Goal: Task Accomplishment & Management: Complete application form

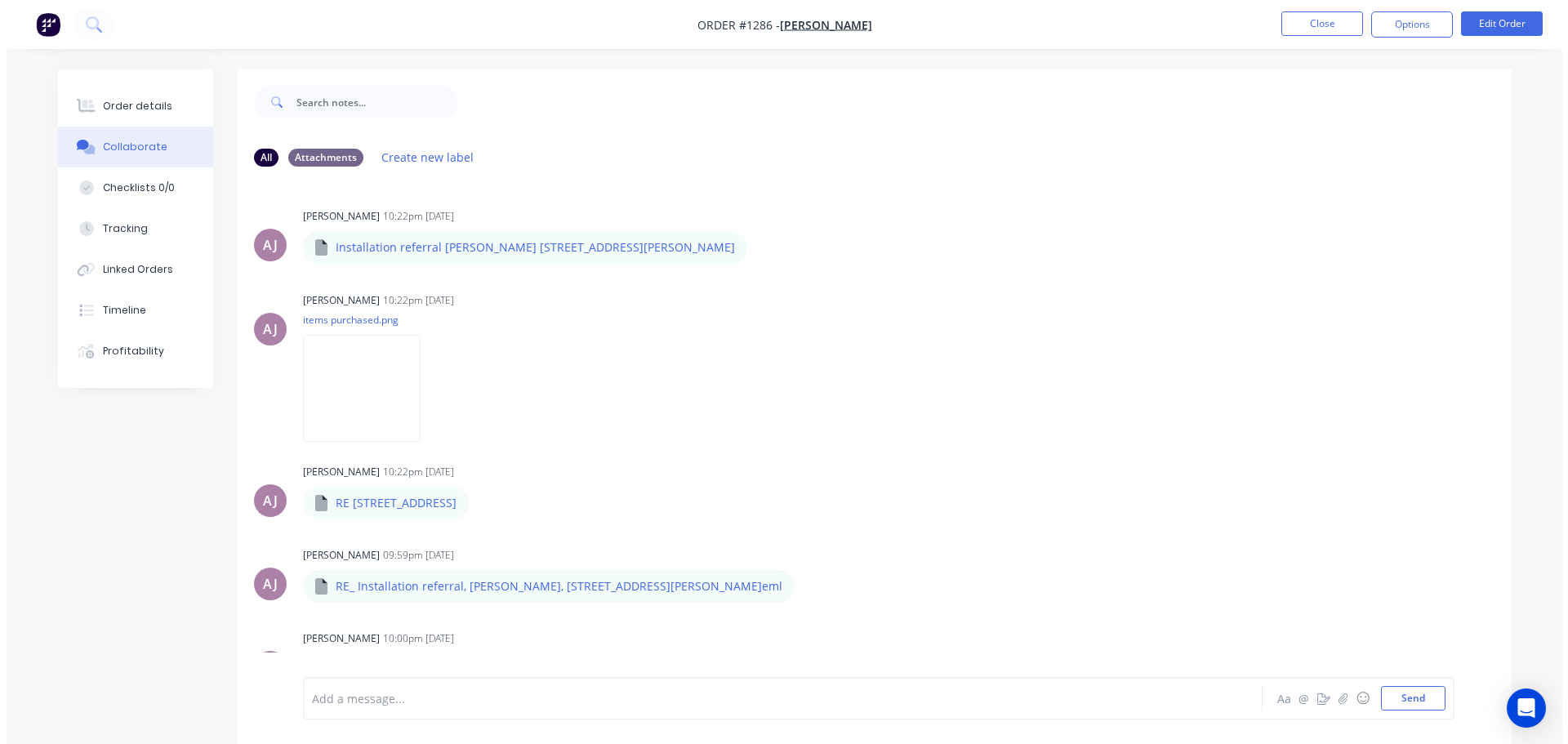
scroll to position [1478, 0]
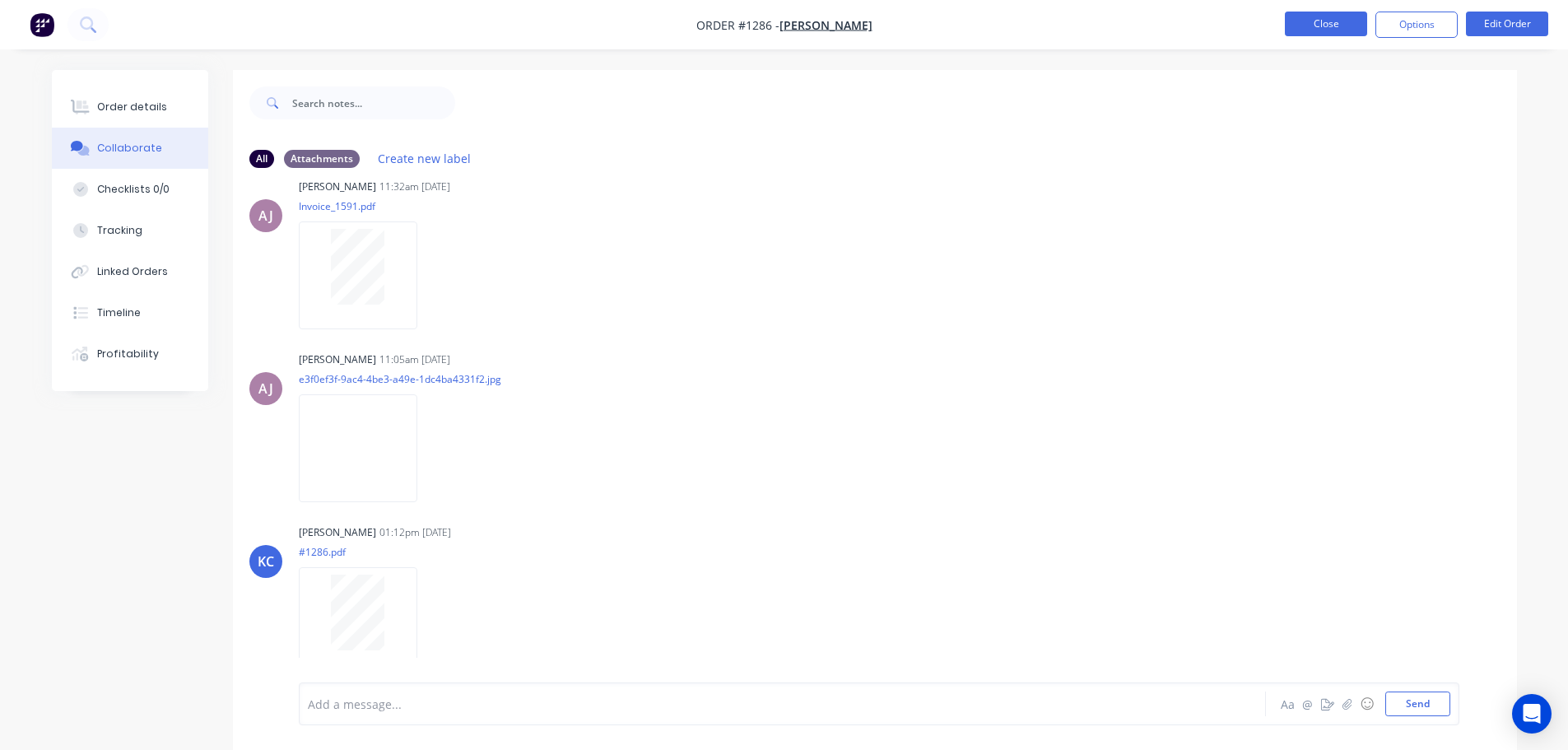
click at [1342, 21] on button "Close" at bounding box center [1326, 23] width 82 height 25
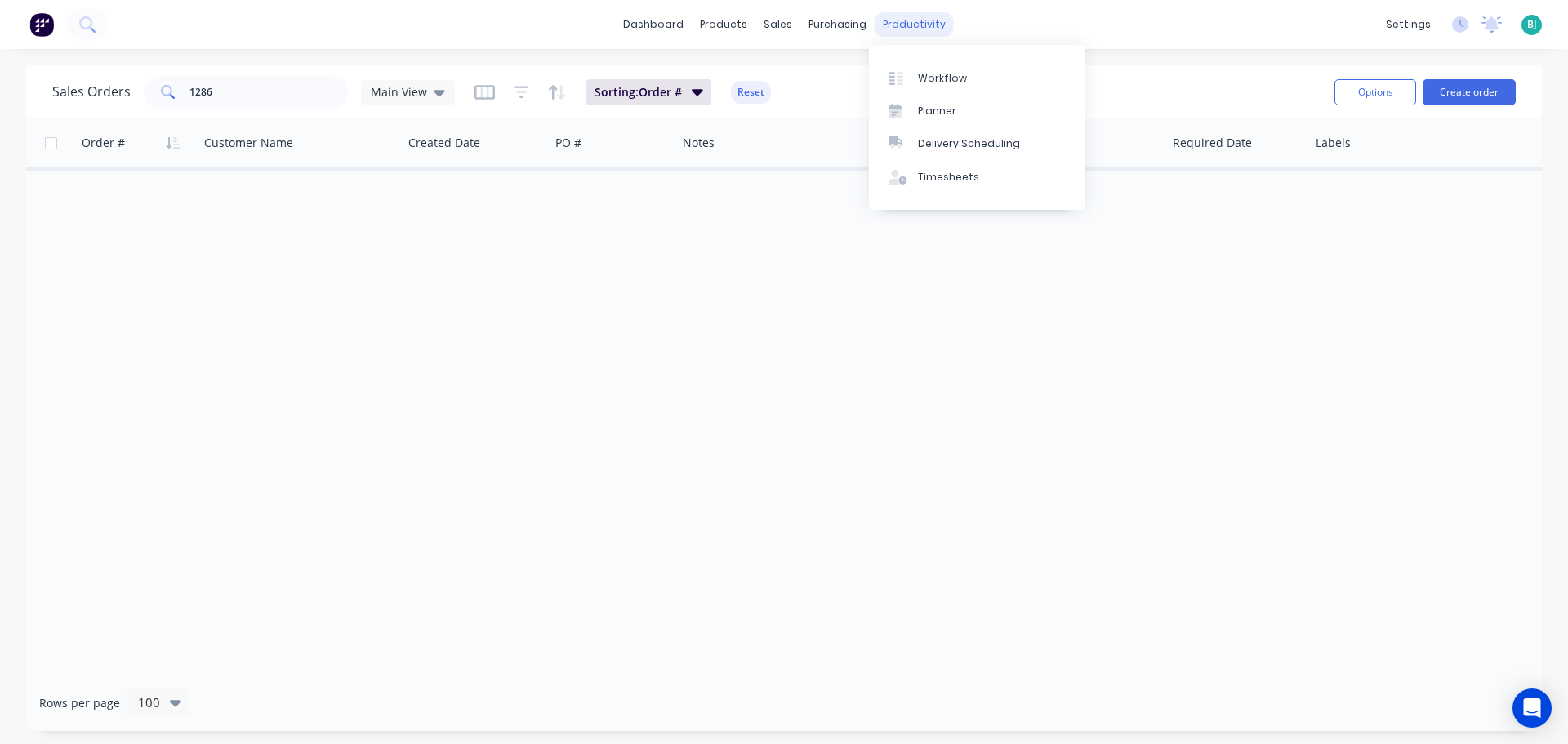
click at [910, 25] on div "productivity" at bounding box center [914, 24] width 80 height 25
click at [813, 108] on div "Customers" at bounding box center [834, 110] width 59 height 15
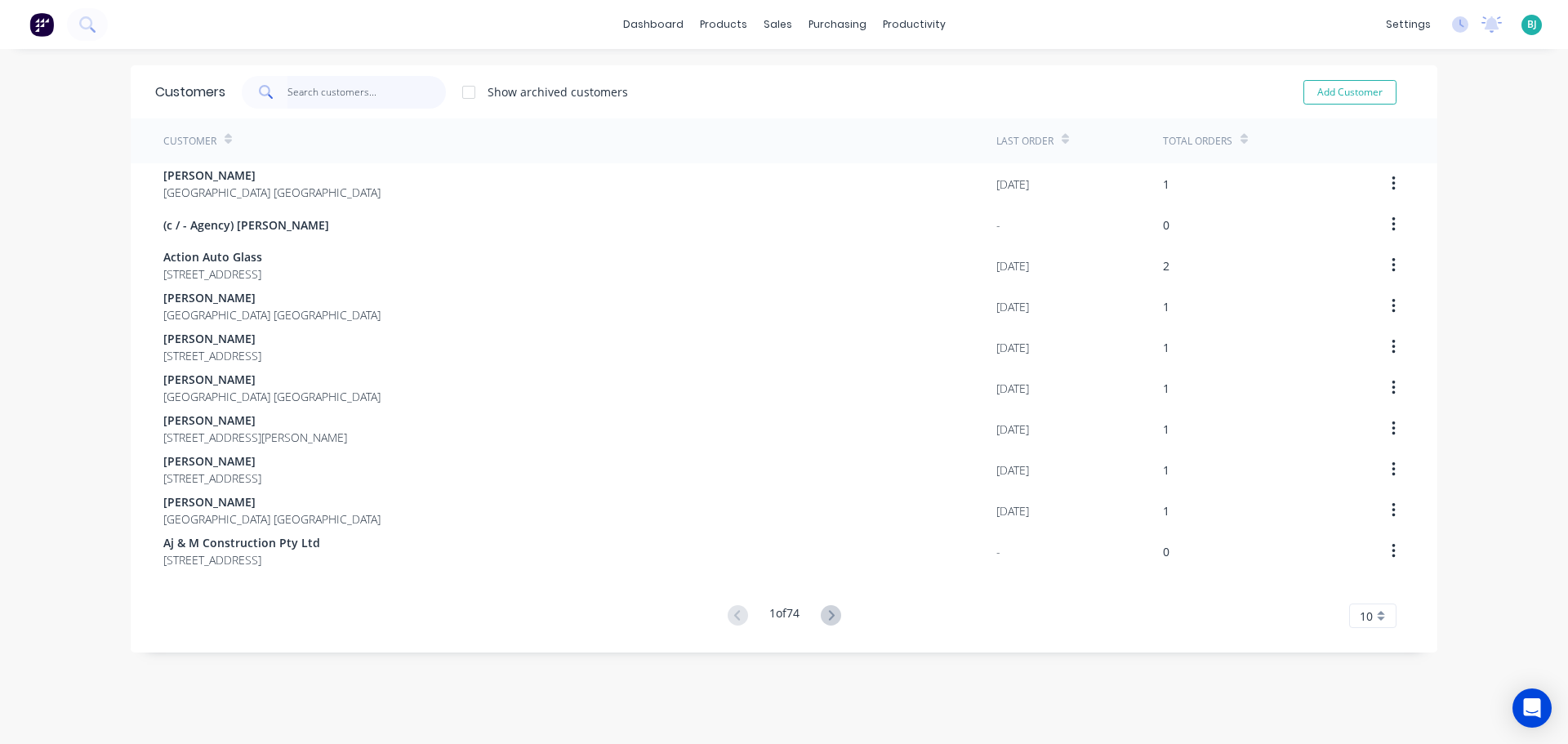
click at [340, 92] on input "text" at bounding box center [367, 92] width 159 height 32
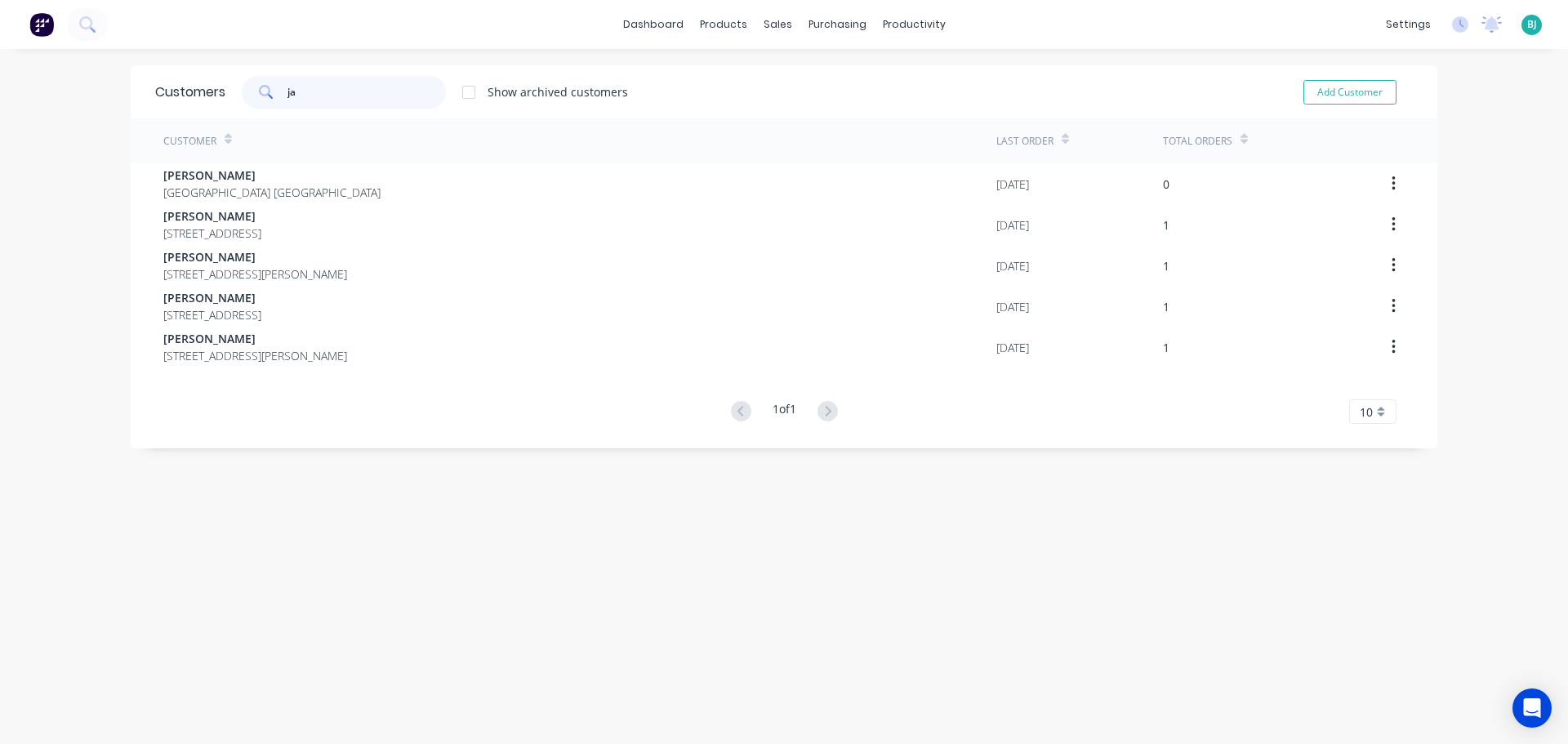
type input "j"
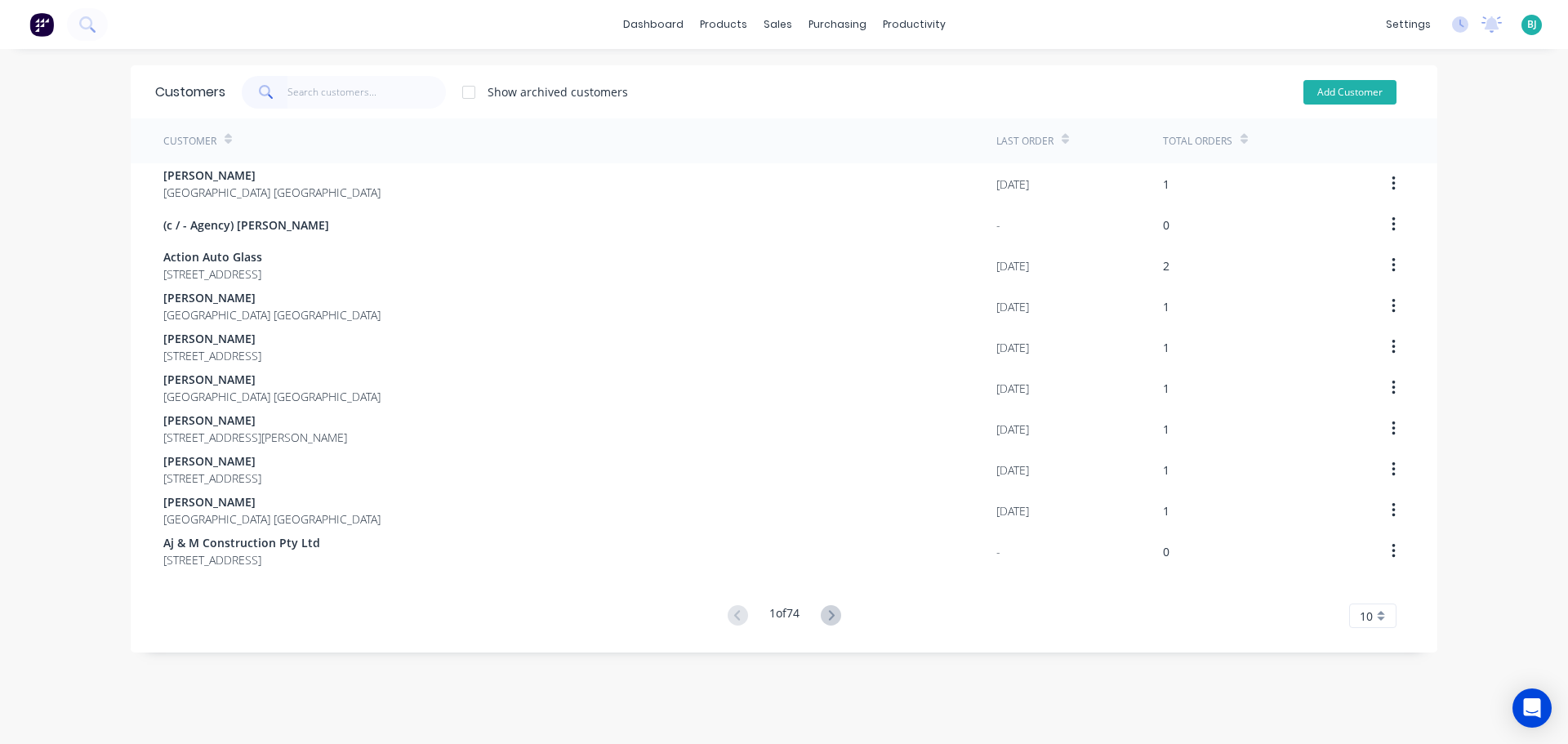
click at [1314, 82] on button "Add Customer" at bounding box center [1350, 92] width 93 height 25
select select "AU"
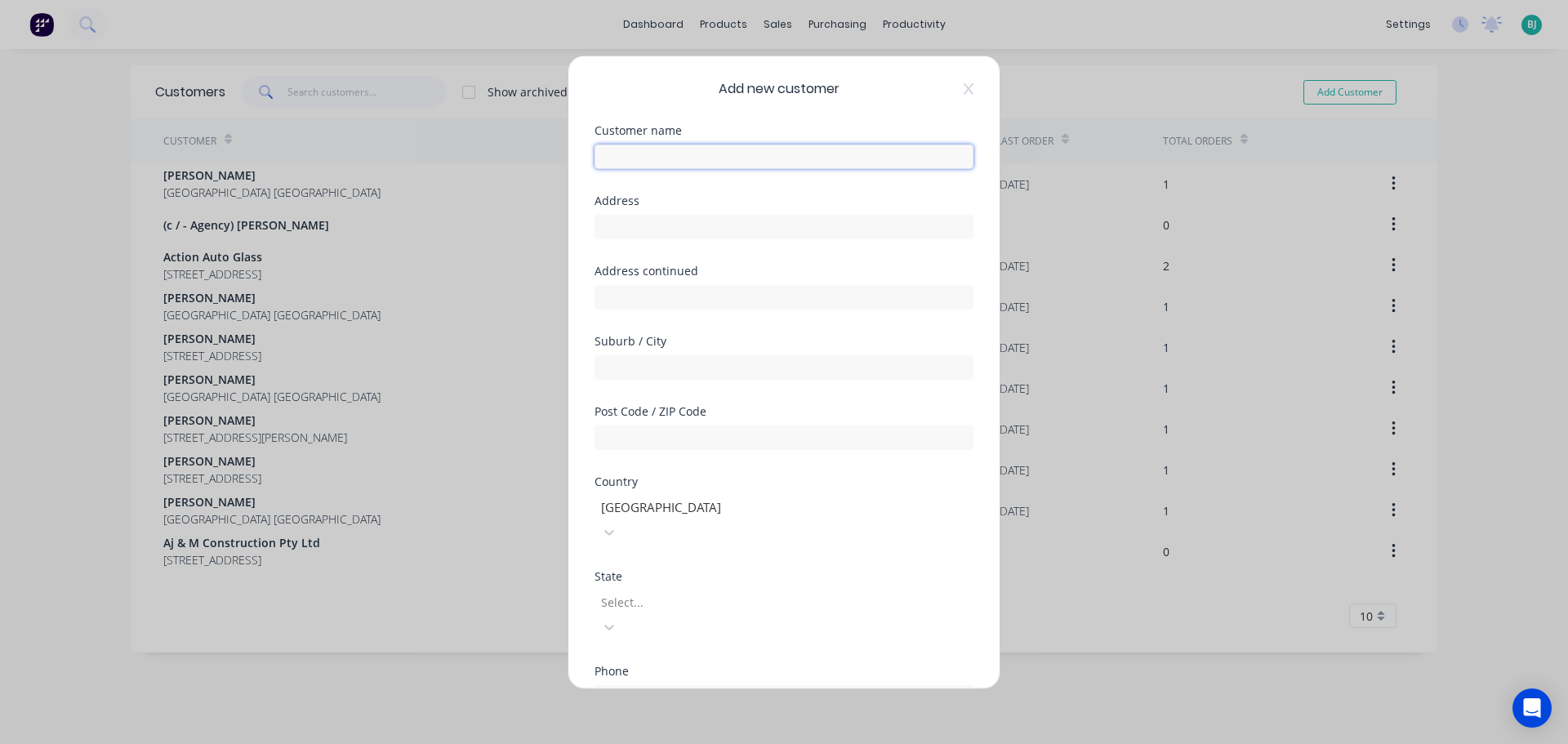
click at [693, 159] on input "text" at bounding box center [784, 156] width 379 height 25
type input "[PERSON_NAME] & [PERSON_NAME]"
click at [675, 228] on input "text" at bounding box center [784, 226] width 379 height 25
type input "[STREET_ADDRESS]"
click at [688, 371] on input "text" at bounding box center [784, 366] width 379 height 25
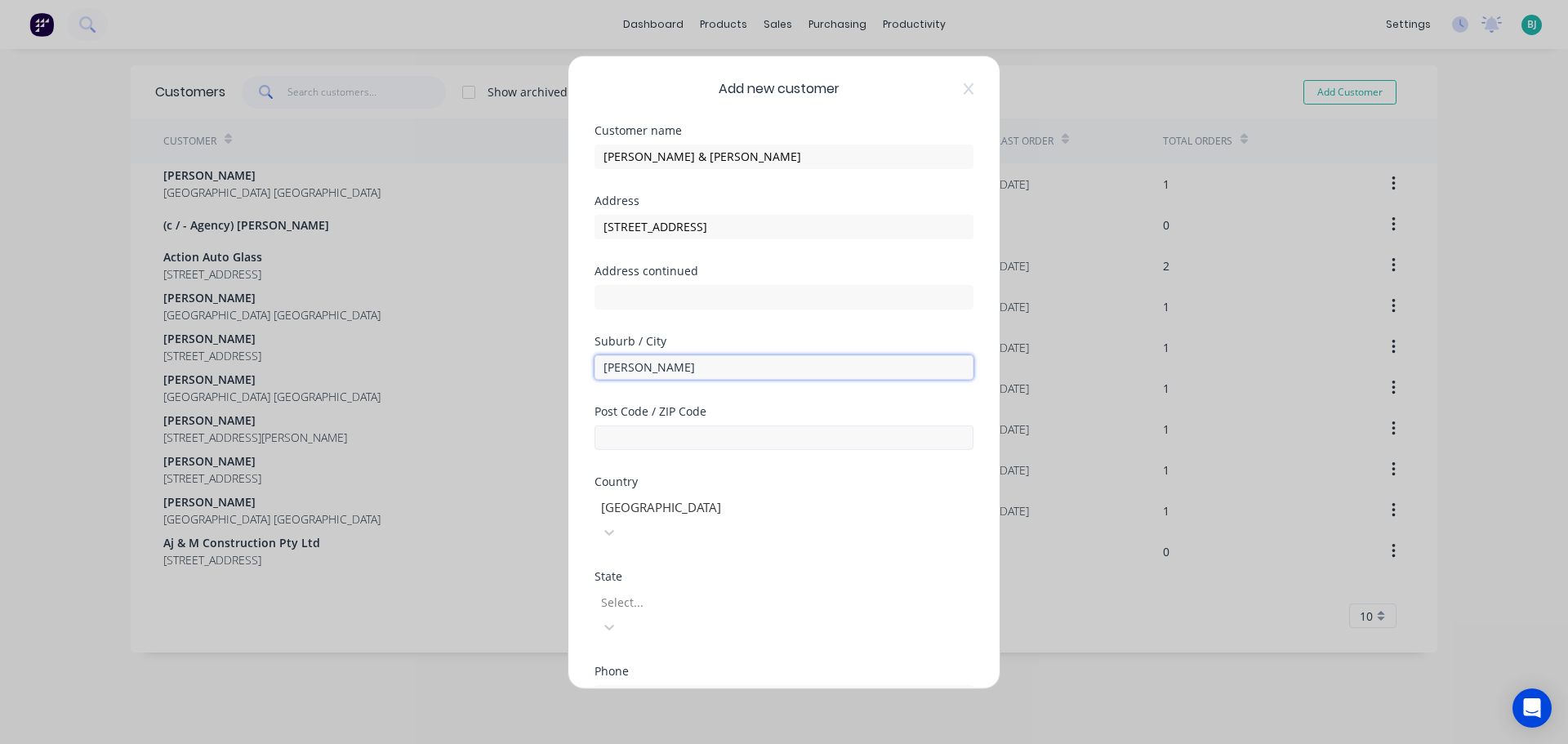
type input "[PERSON_NAME]"
click at [702, 444] on input "text" at bounding box center [784, 437] width 379 height 25
click at [733, 434] on input "text" at bounding box center [784, 437] width 379 height 25
type input "7321"
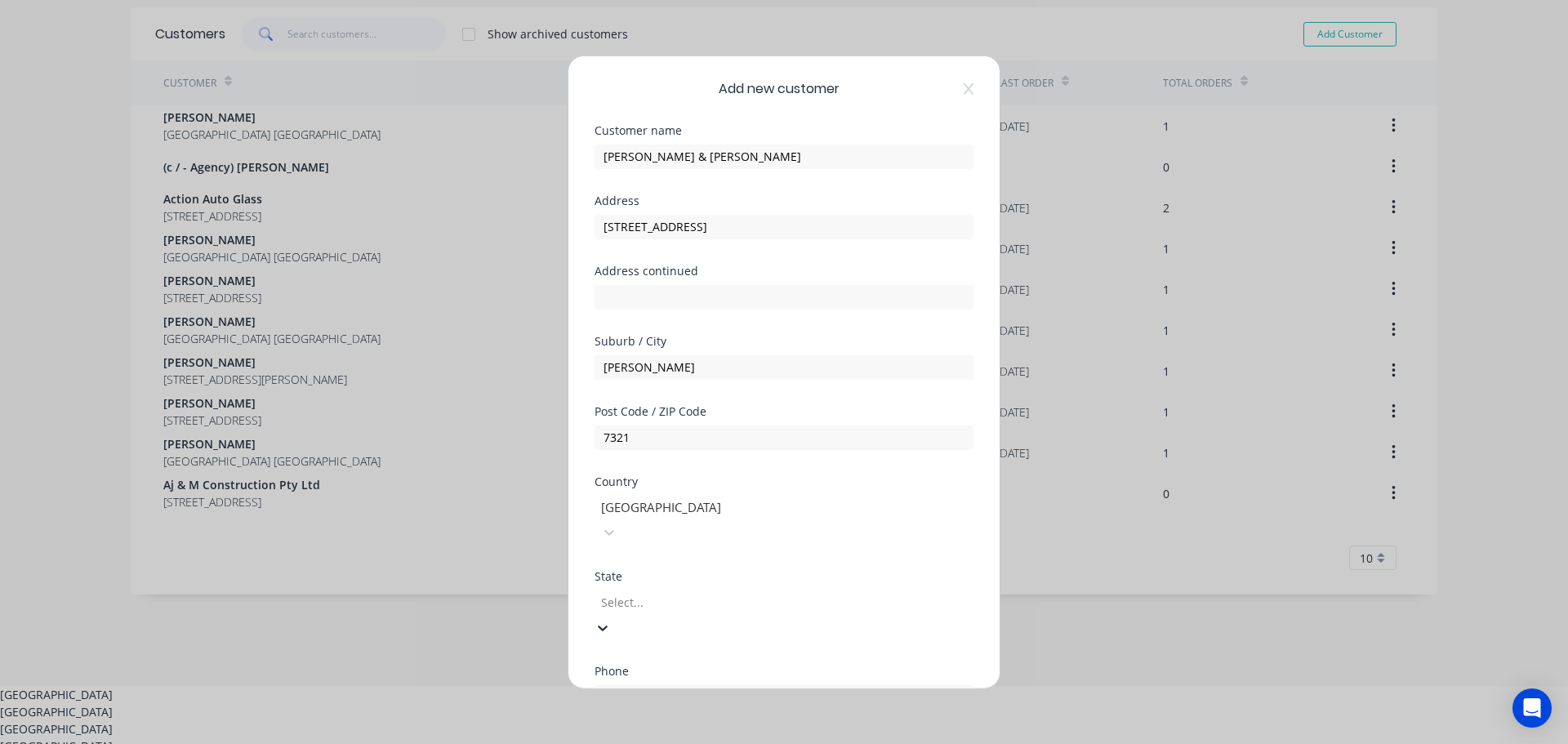
click at [749, 592] on div at bounding box center [717, 602] width 235 height 21
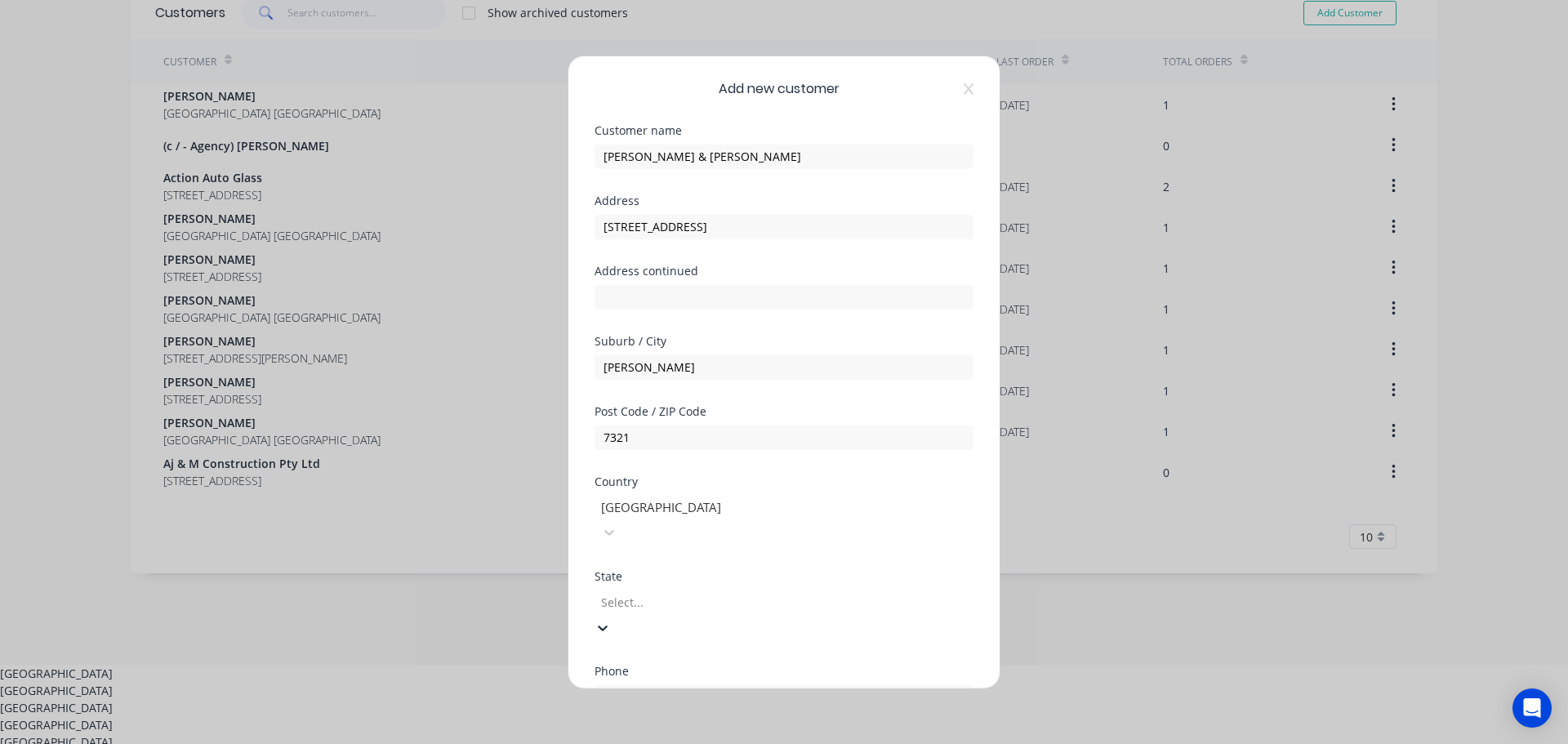
scroll to position [27, 0]
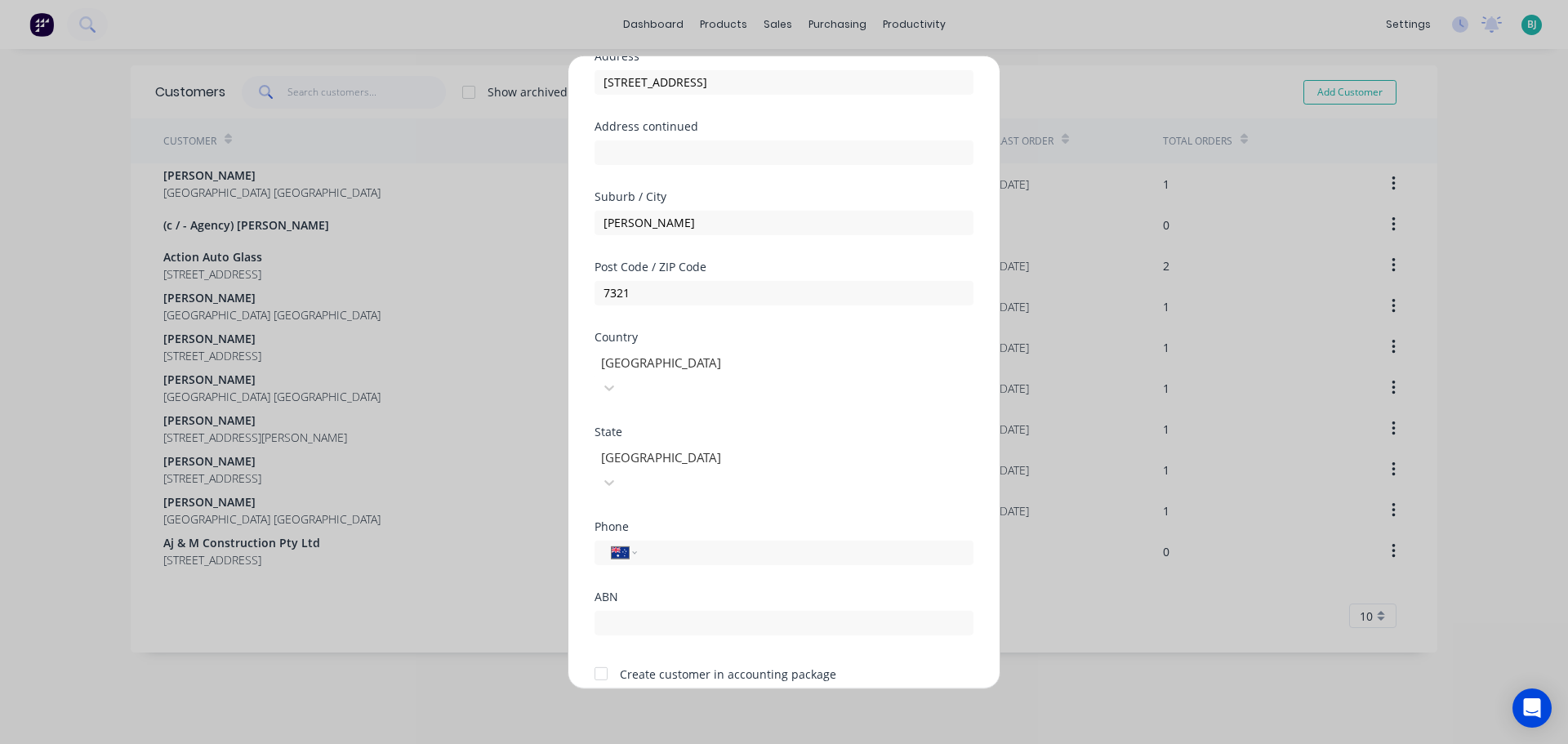
scroll to position [163, 0]
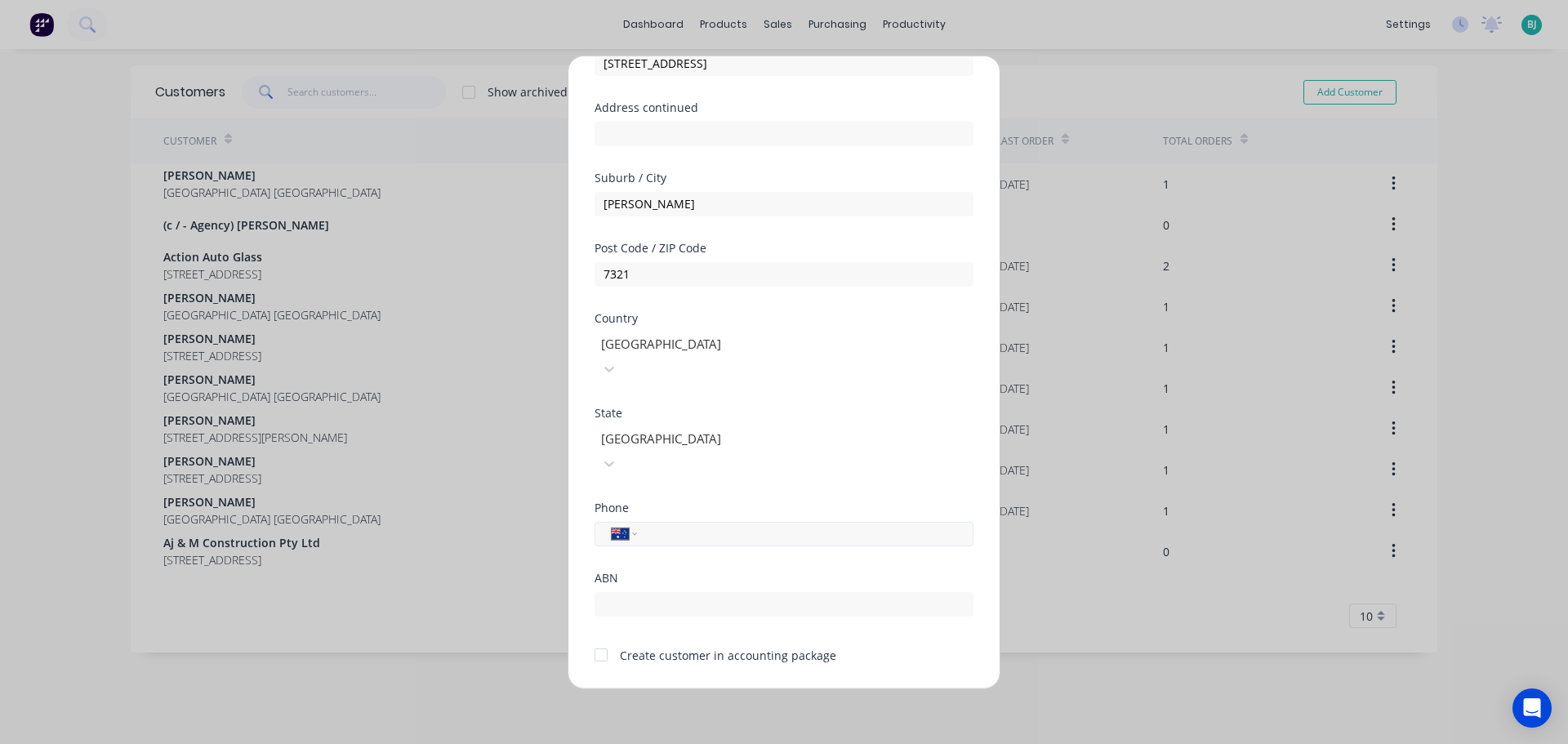
click at [754, 524] on input "tel" at bounding box center [802, 534] width 308 height 19
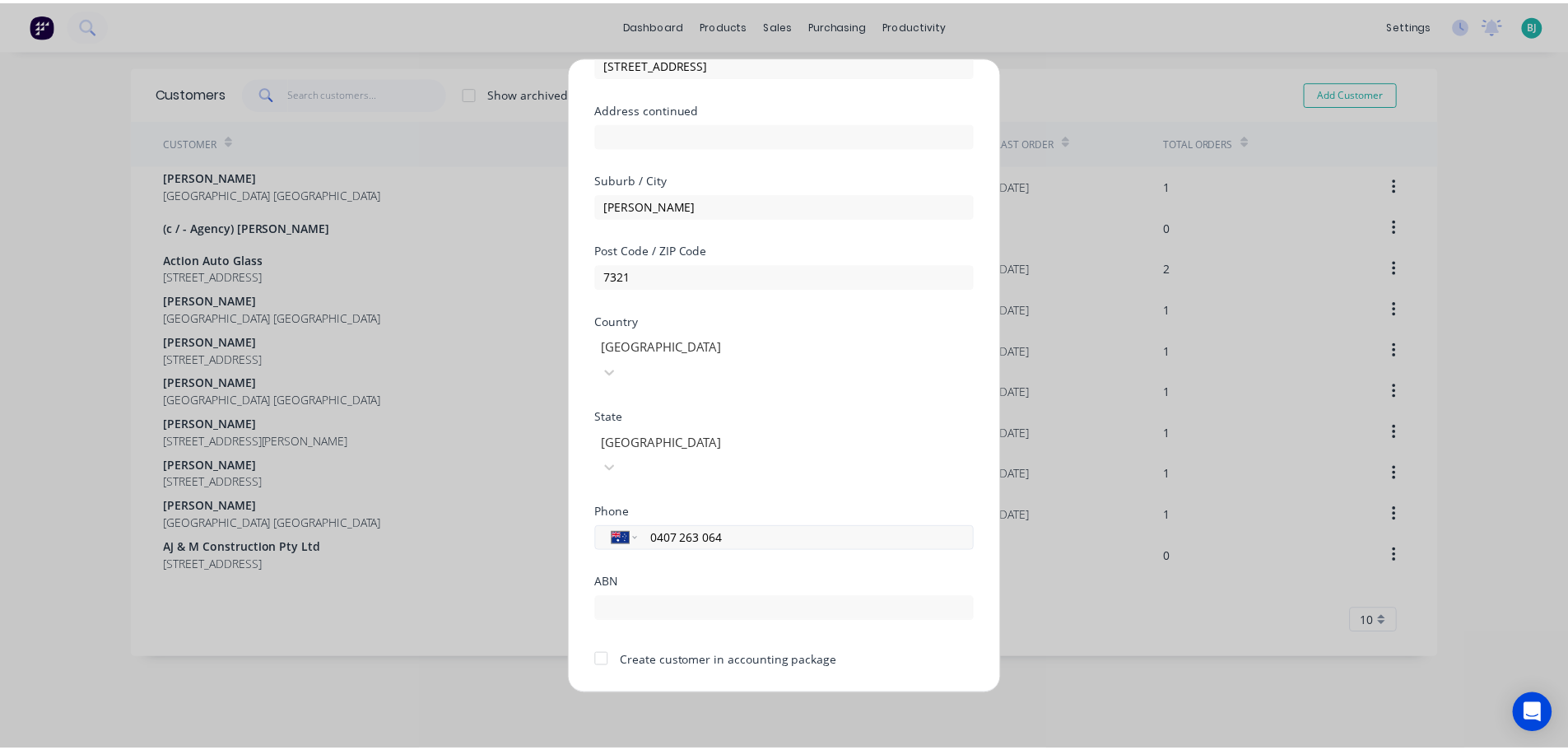
scroll to position [166, 0]
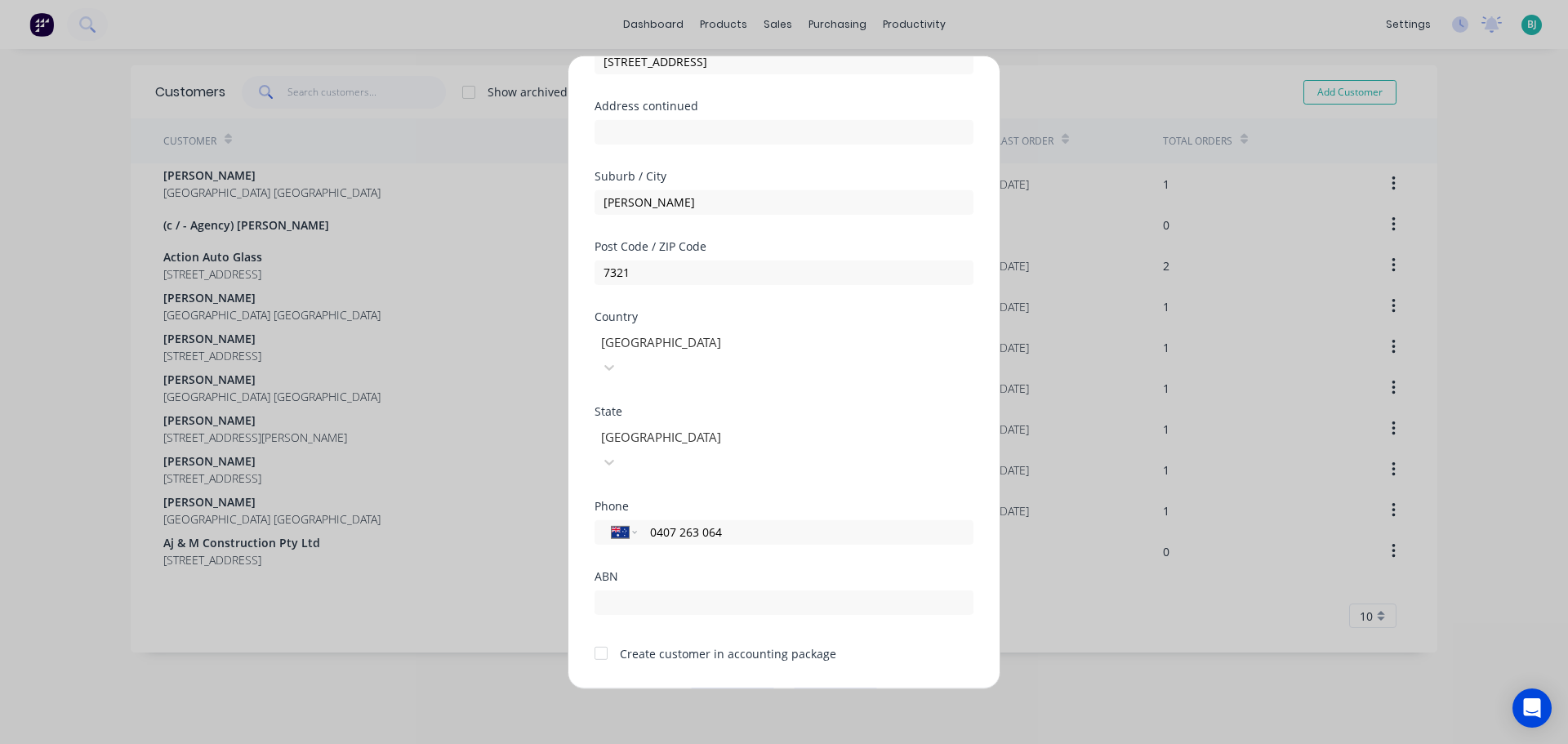
type input "0407 263 064"
click at [713, 688] on button "Save" at bounding box center [732, 700] width 90 height 27
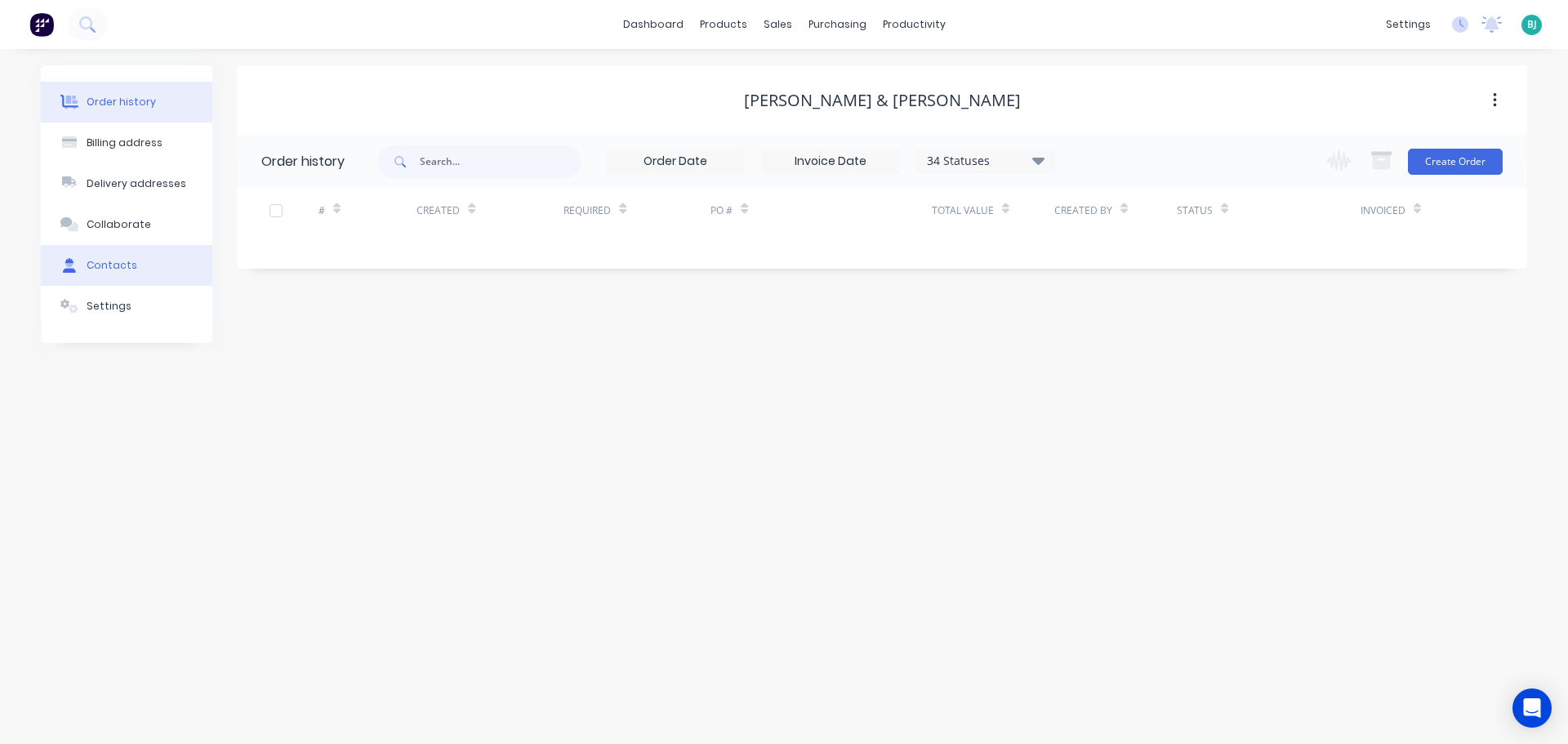
click at [138, 265] on button "Contacts" at bounding box center [127, 265] width 172 height 41
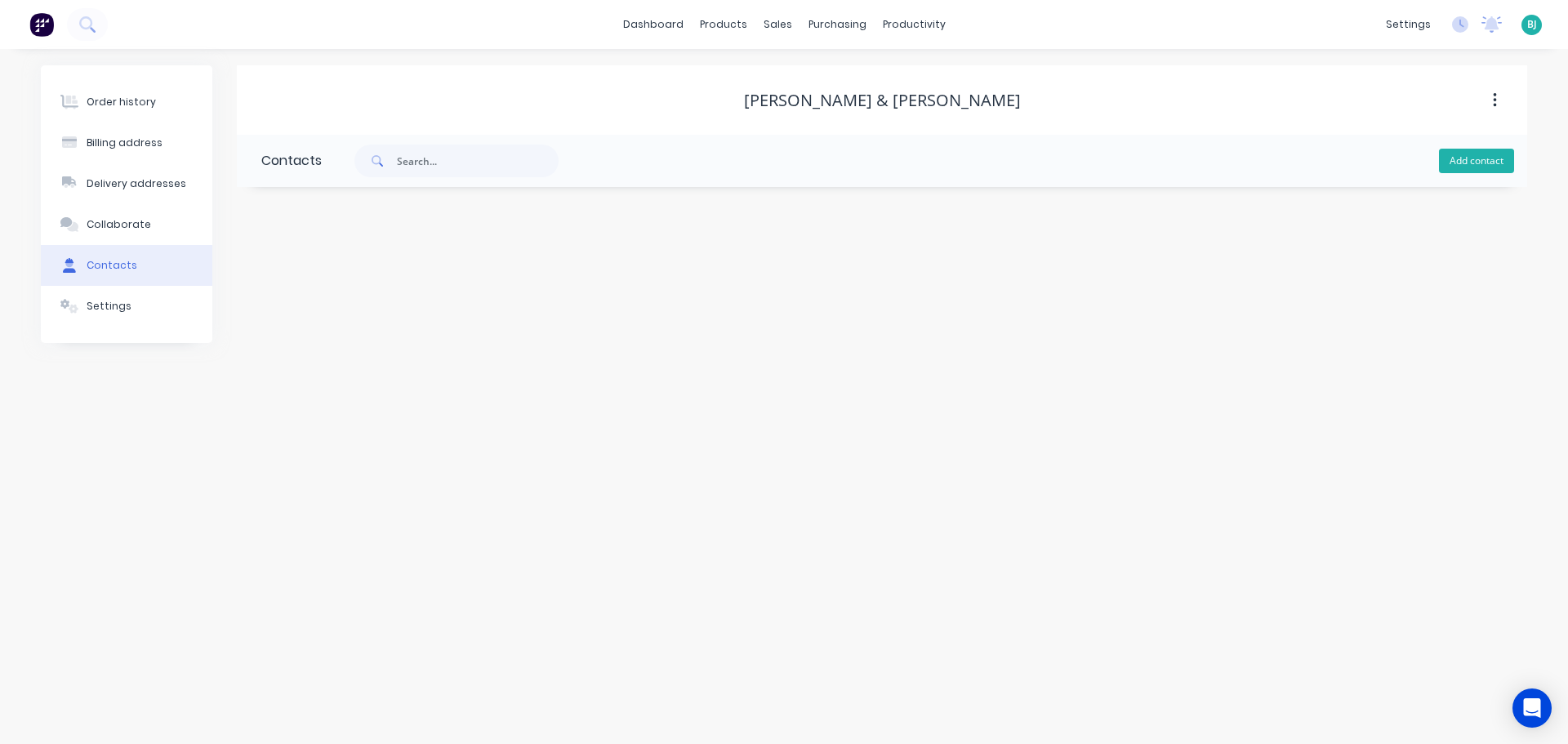
click at [1476, 152] on button "Add contact" at bounding box center [1477, 161] width 75 height 25
select select "AU"
click at [392, 266] on div at bounding box center [395, 288] width 267 height 48
click at [399, 280] on input "text" at bounding box center [395, 280] width 267 height 25
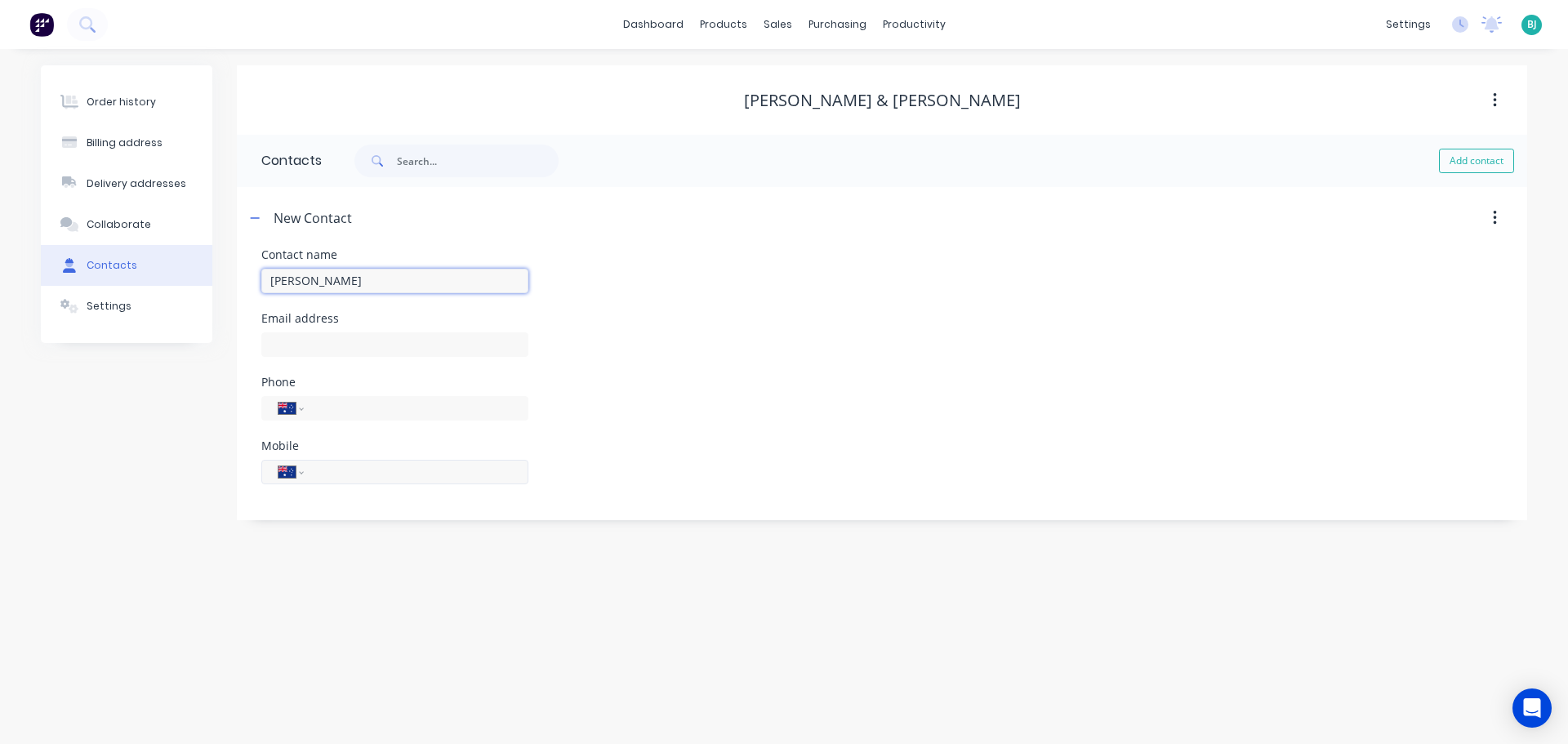
type input "[PERSON_NAME]"
click at [398, 468] on input "tel" at bounding box center [413, 471] width 196 height 19
select select "AU"
click at [398, 480] on input "tel" at bounding box center [413, 471] width 196 height 19
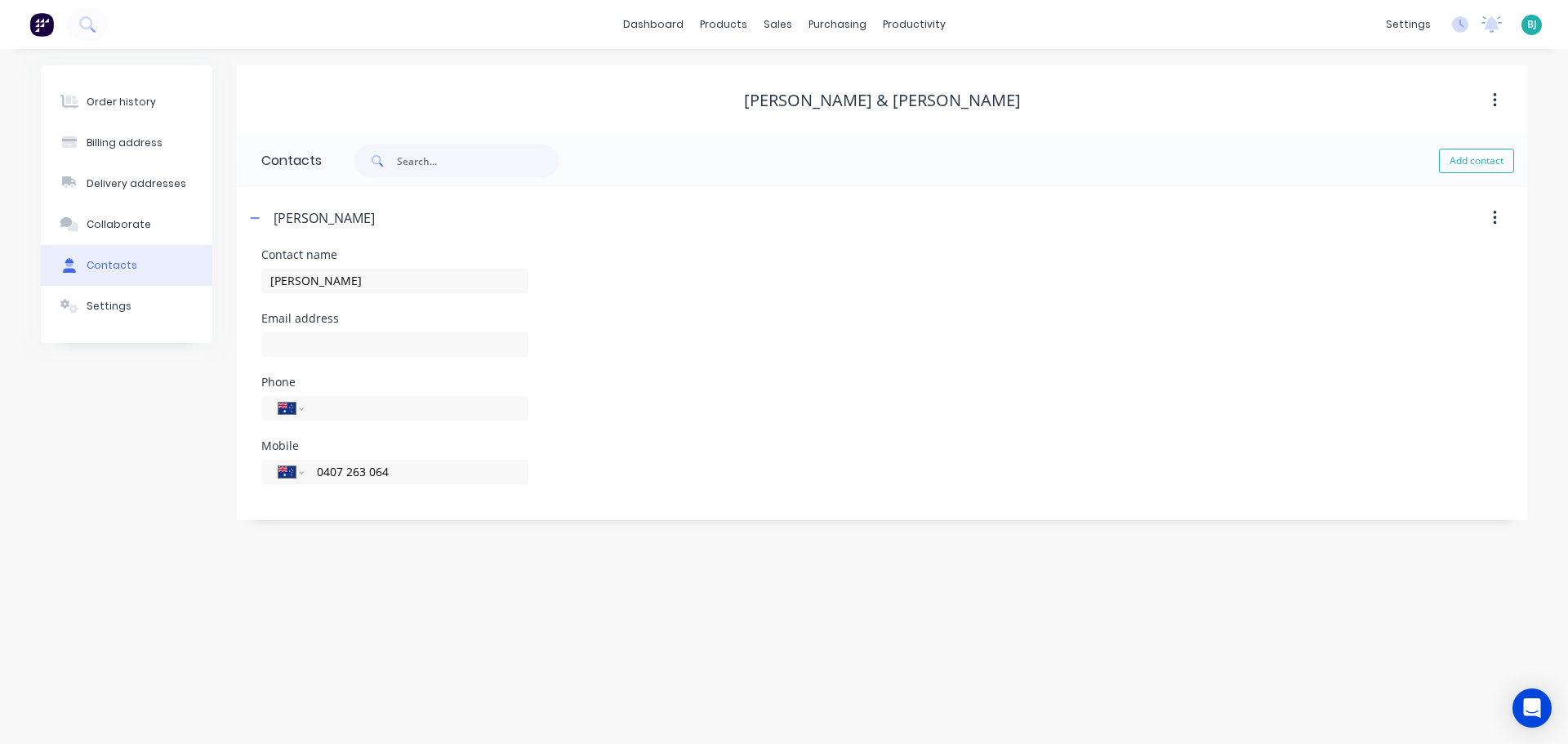
type input "0407 263 064"
click at [653, 388] on div "Phone International [GEOGRAPHIC_DATA] [GEOGRAPHIC_DATA] [GEOGRAPHIC_DATA] [GEOG…" at bounding box center [882, 408] width 1241 height 63
click at [252, 210] on button "button" at bounding box center [255, 218] width 21 height 21
drag, startPoint x: 100, startPoint y: 100, endPoint x: 299, endPoint y: 98, distance: 199.0
click at [100, 99] on div "Order history" at bounding box center [121, 102] width 69 height 15
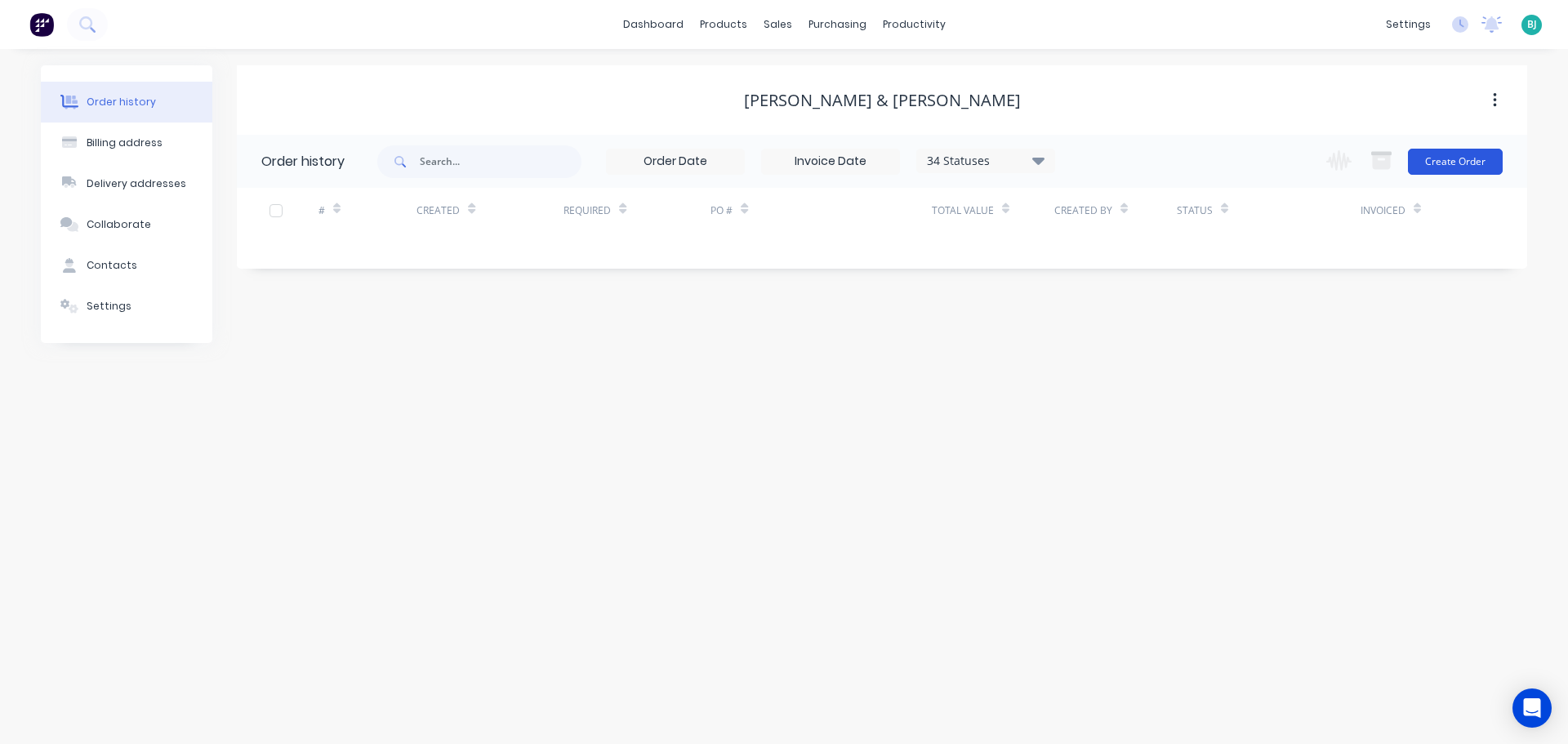
click at [1464, 171] on button "Create Order" at bounding box center [1455, 162] width 95 height 27
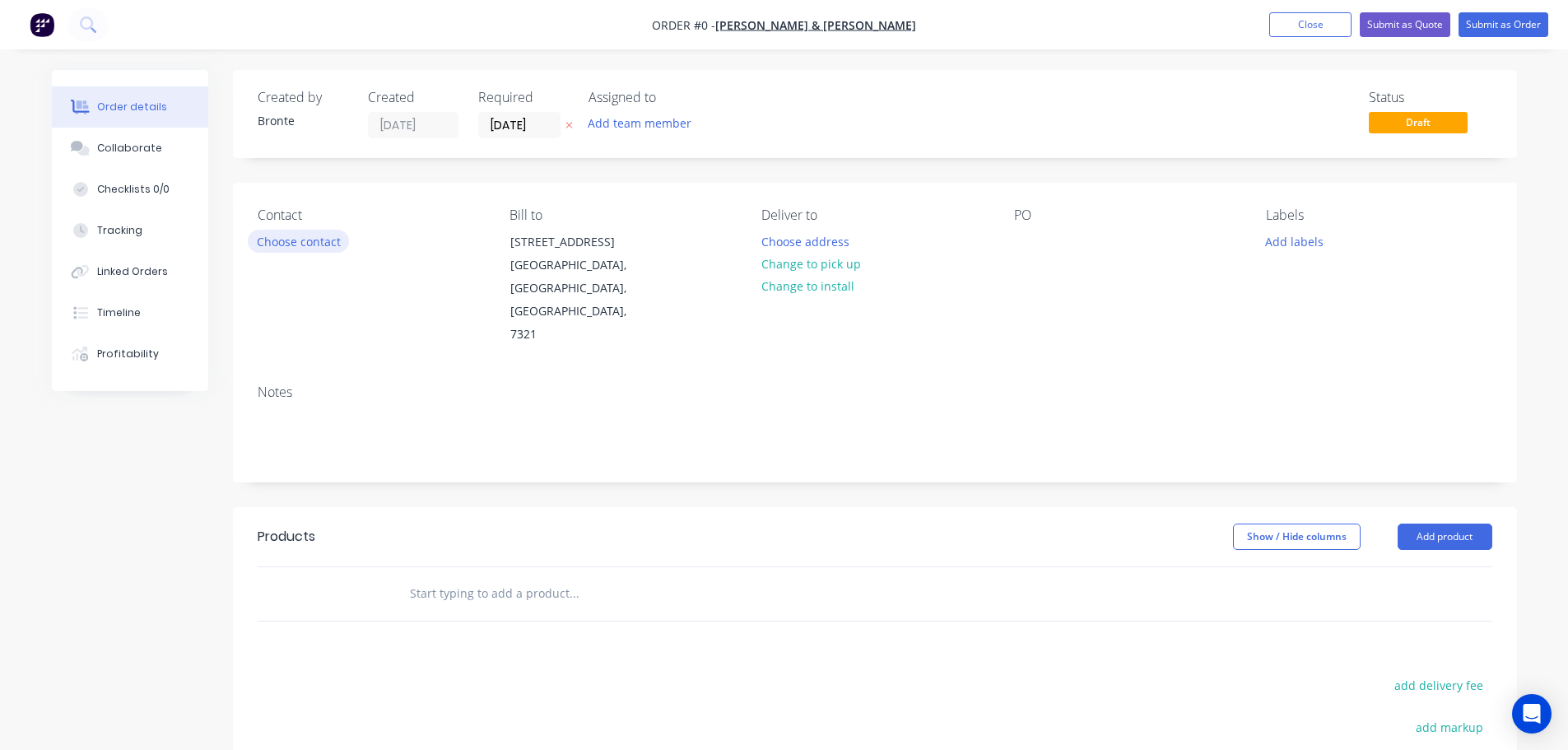
click at [342, 247] on button "Choose contact" at bounding box center [297, 241] width 101 height 22
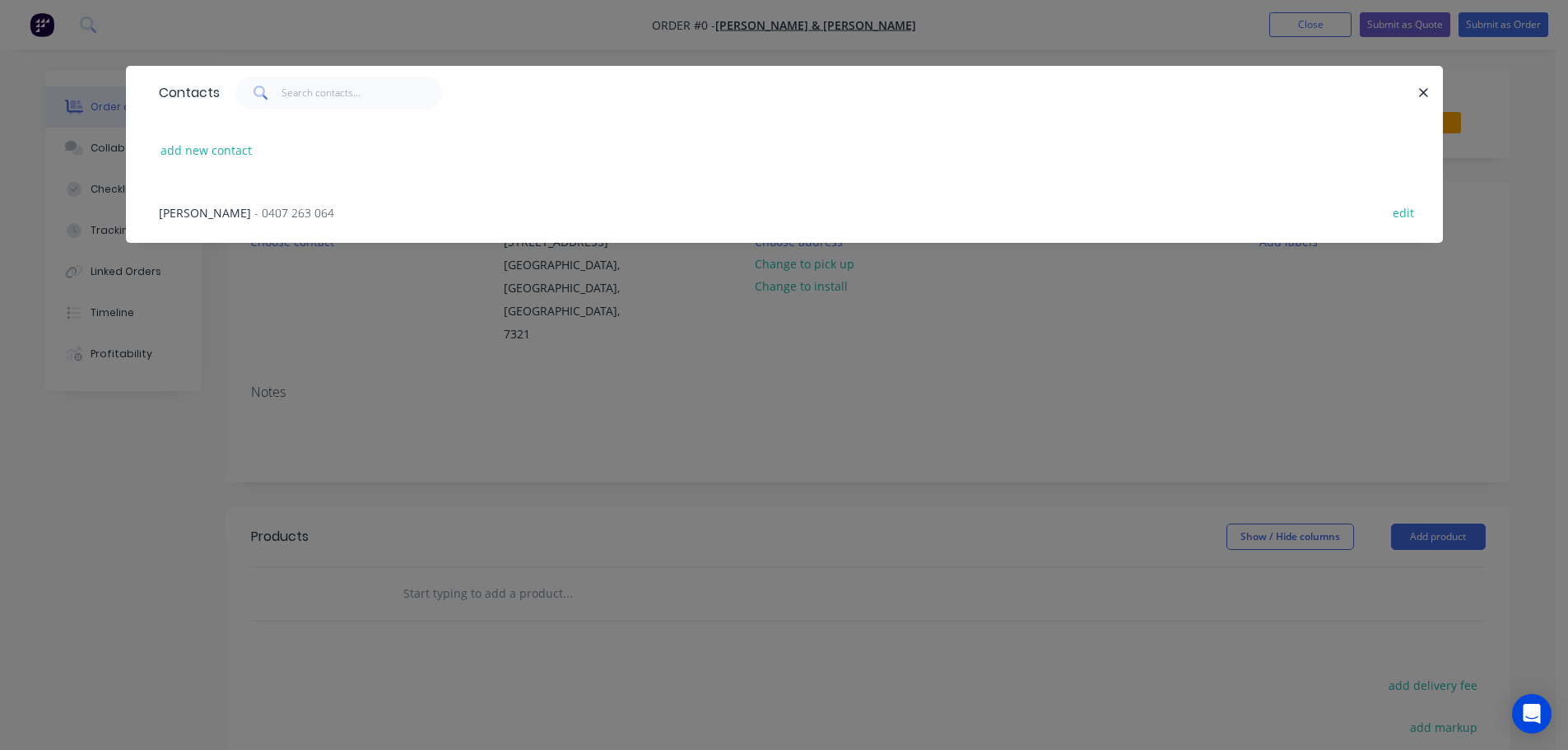
click at [327, 207] on div "[PERSON_NAME] - 0407 263 064 edit" at bounding box center [784, 212] width 1268 height 62
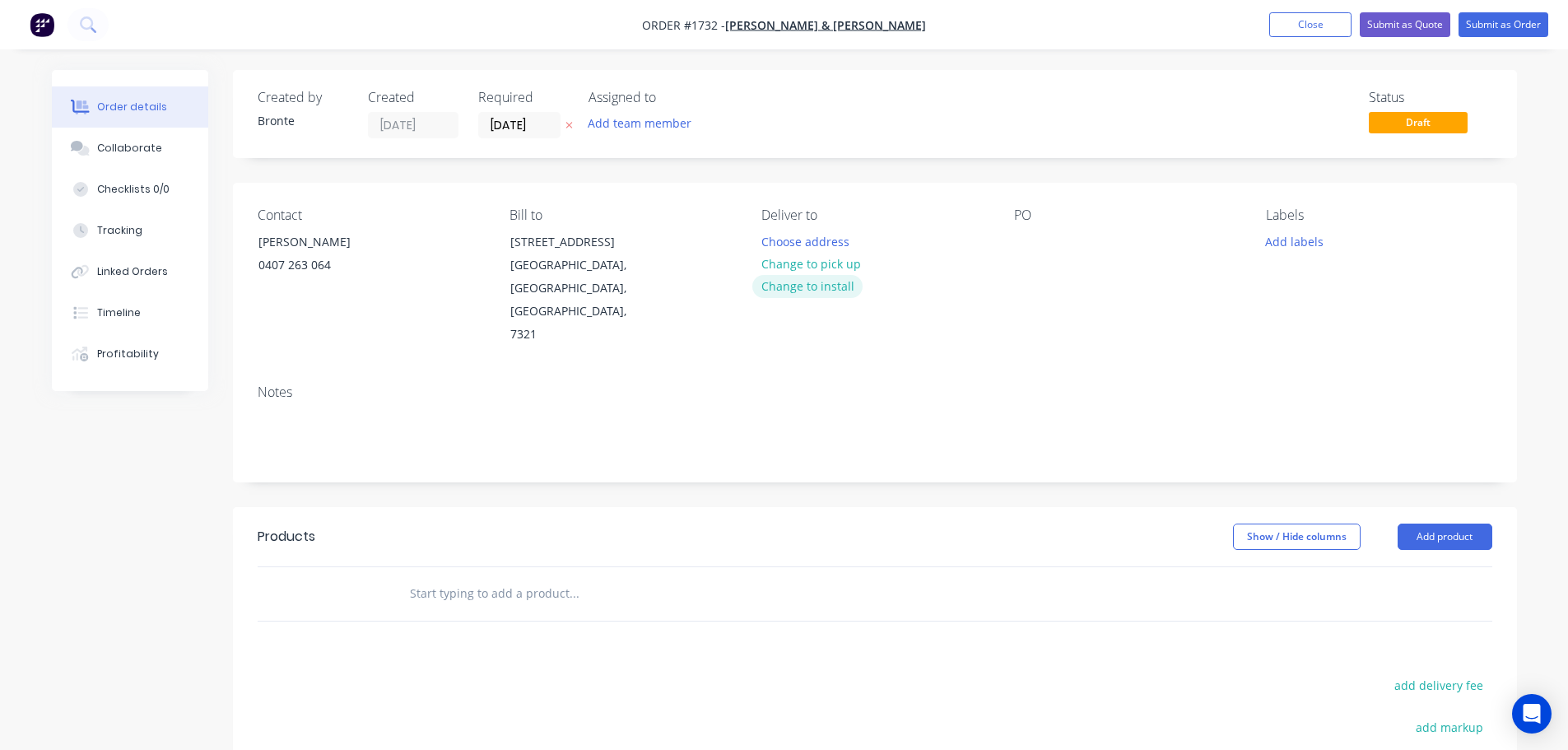
click at [842, 288] on button "Change to install" at bounding box center [808, 286] width 110 height 22
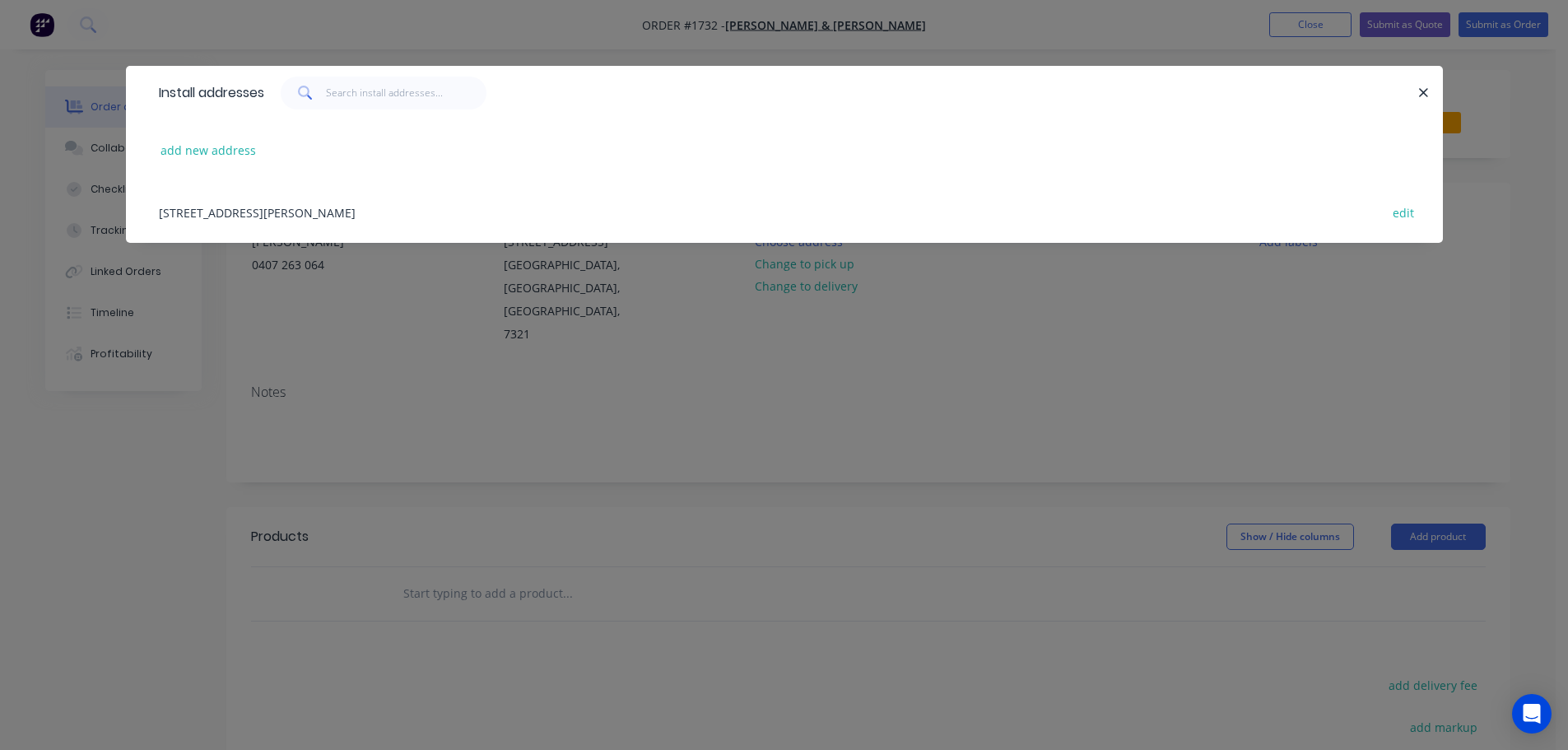
click at [382, 213] on div "[STREET_ADDRESS][PERSON_NAME] edit" at bounding box center [784, 212] width 1268 height 62
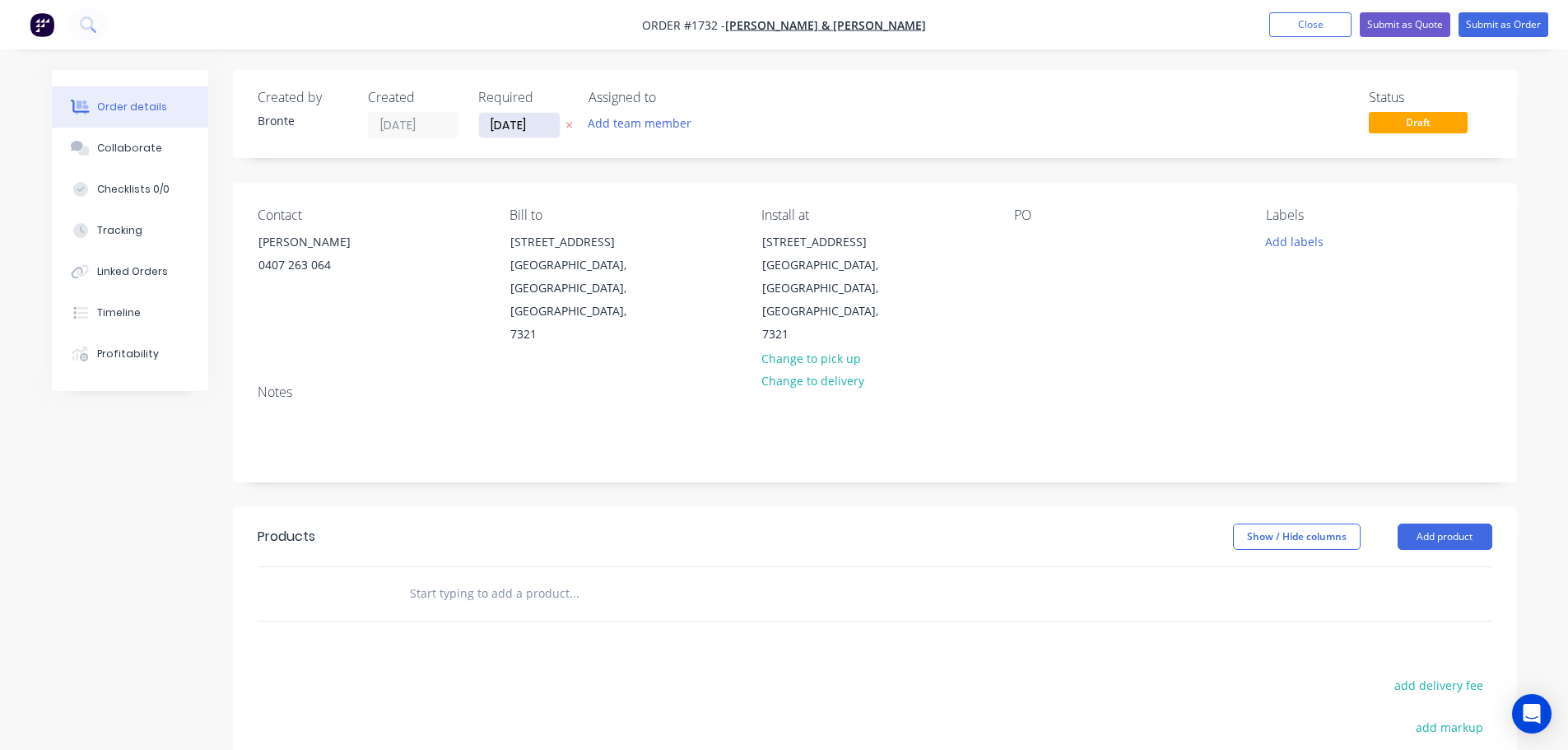
click at [550, 122] on input "[DATE]" at bounding box center [520, 125] width 81 height 25
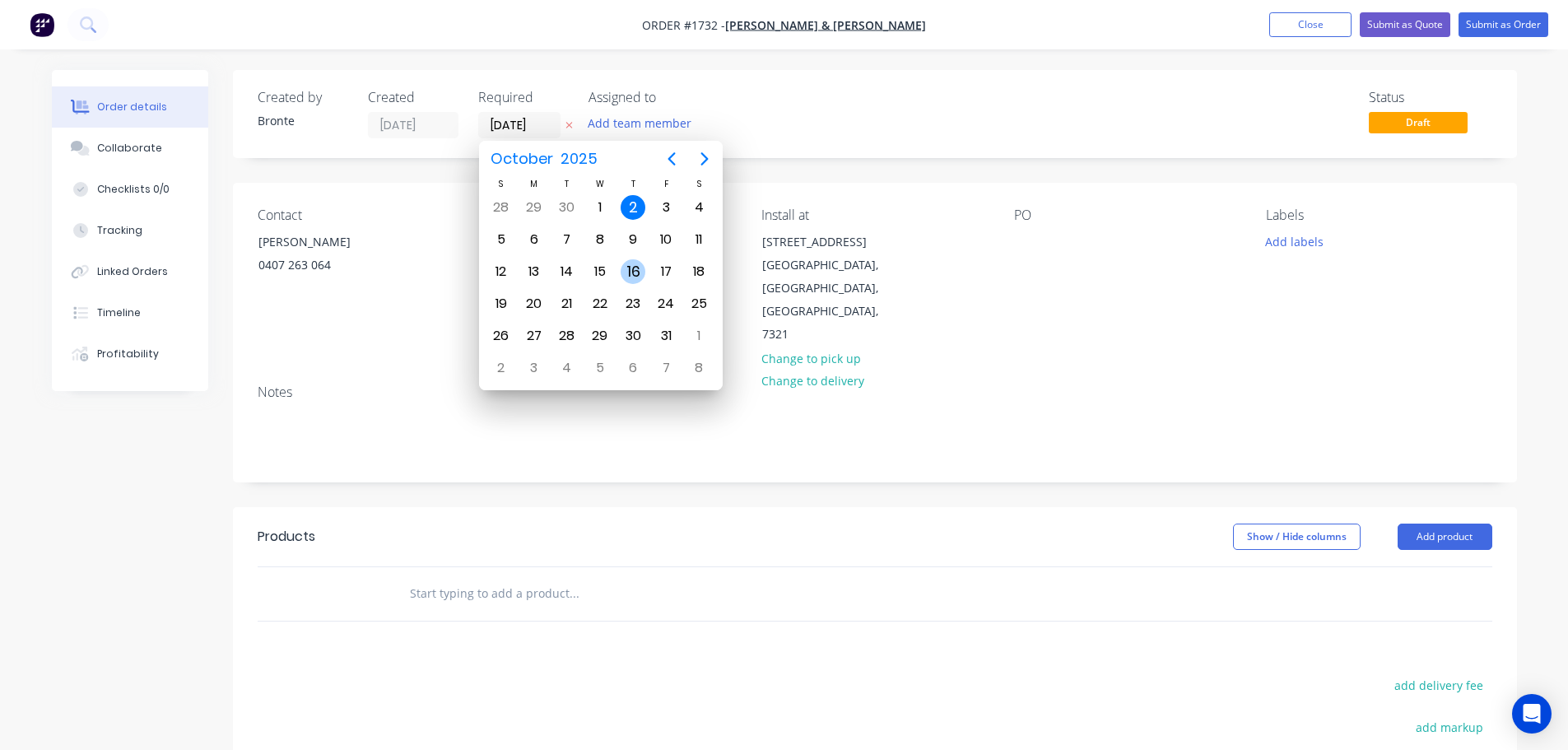
click at [637, 276] on div "16" at bounding box center [633, 272] width 25 height 25
type input "[DATE]"
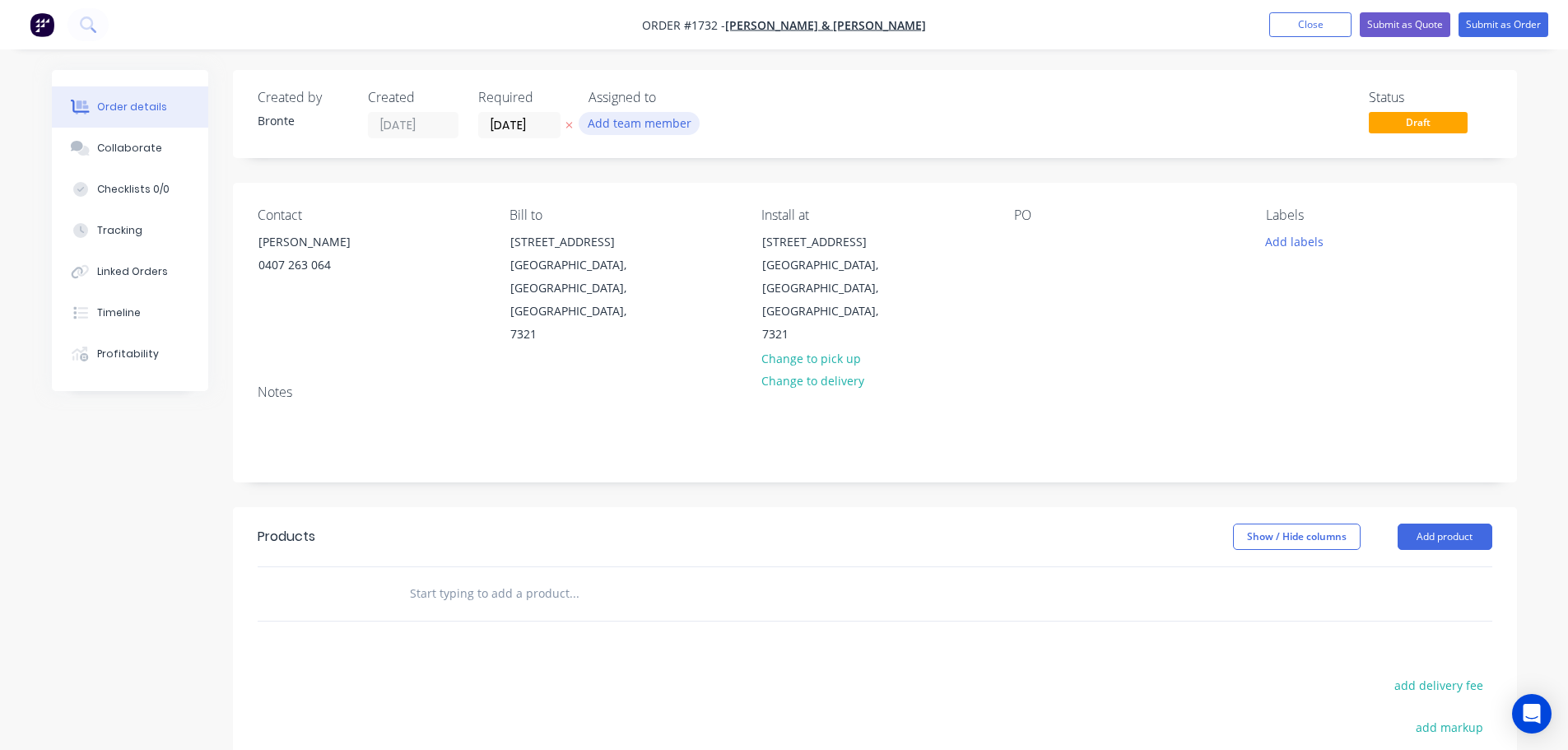
click at [652, 122] on button "Add team member" at bounding box center [639, 123] width 121 height 22
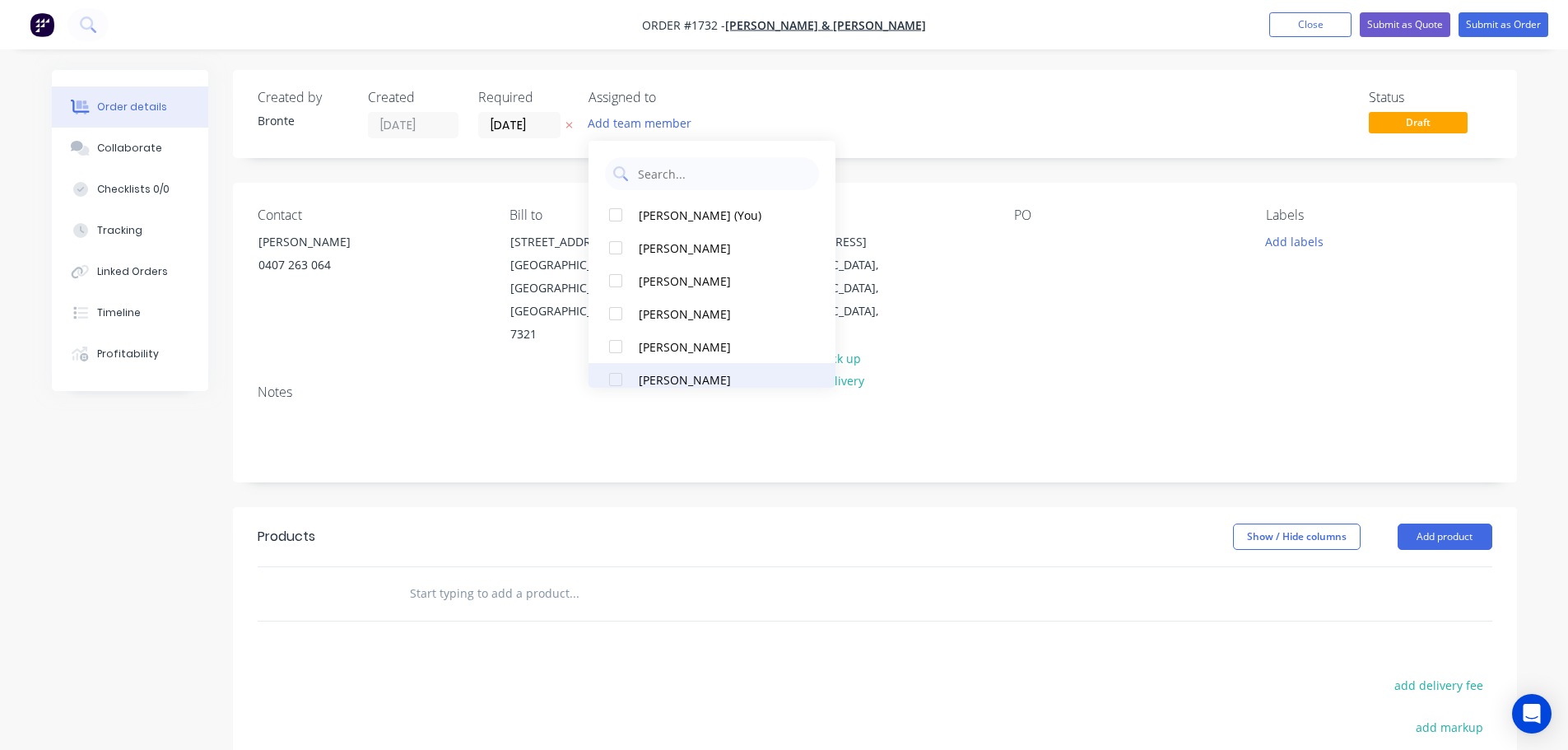
click at [616, 381] on div at bounding box center [615, 379] width 33 height 33
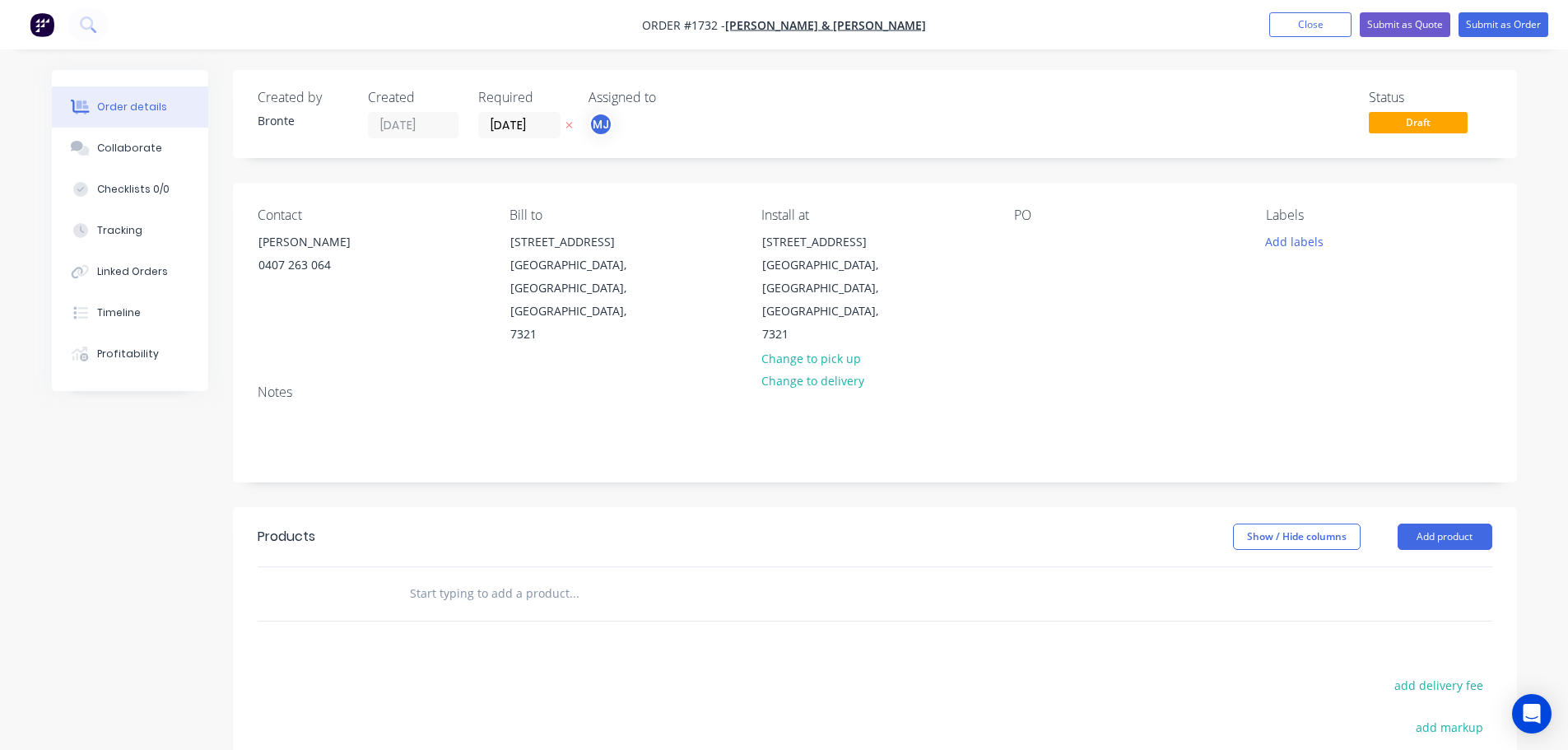
click at [1024, 119] on div "Status Draft" at bounding box center [1123, 114] width 740 height 48
click at [1313, 253] on div "Labels Add labels" at bounding box center [1379, 277] width 226 height 139
click at [1314, 248] on button "Add labels" at bounding box center [1295, 241] width 76 height 22
click at [1294, 490] on div at bounding box center [1296, 487] width 33 height 33
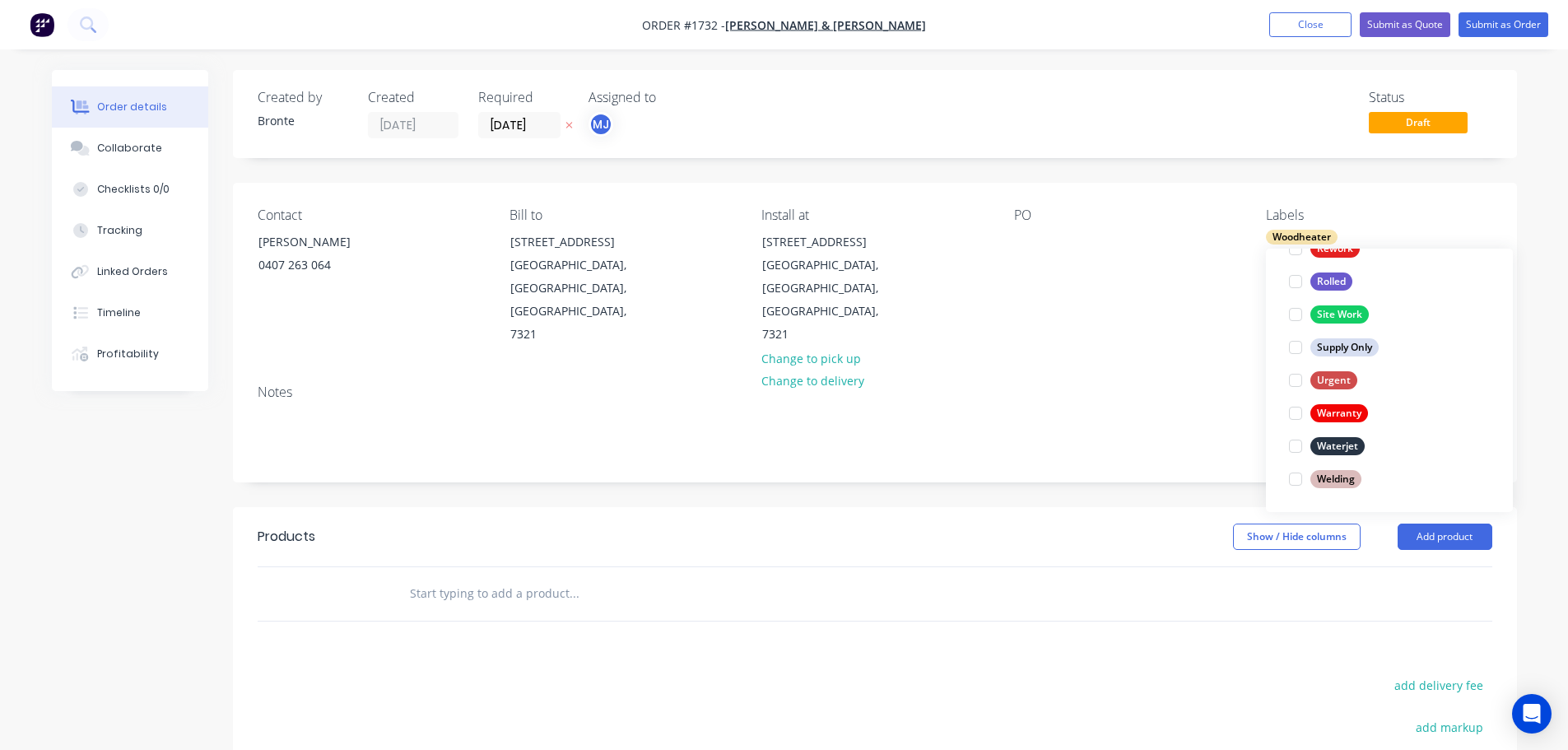
scroll to position [0, 0]
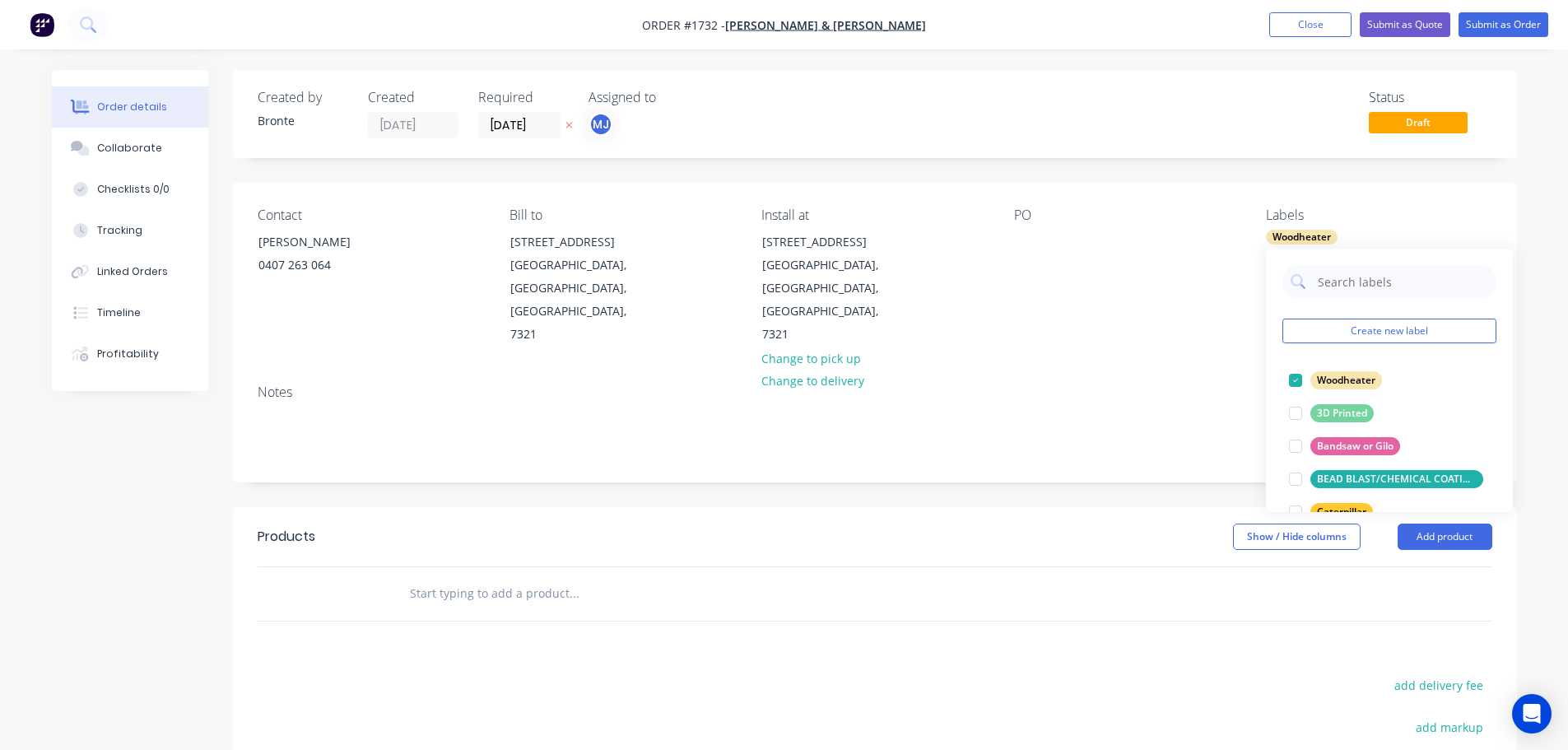
click at [1334, 674] on div "add delivery fee" at bounding box center [1390, 695] width 206 height 42
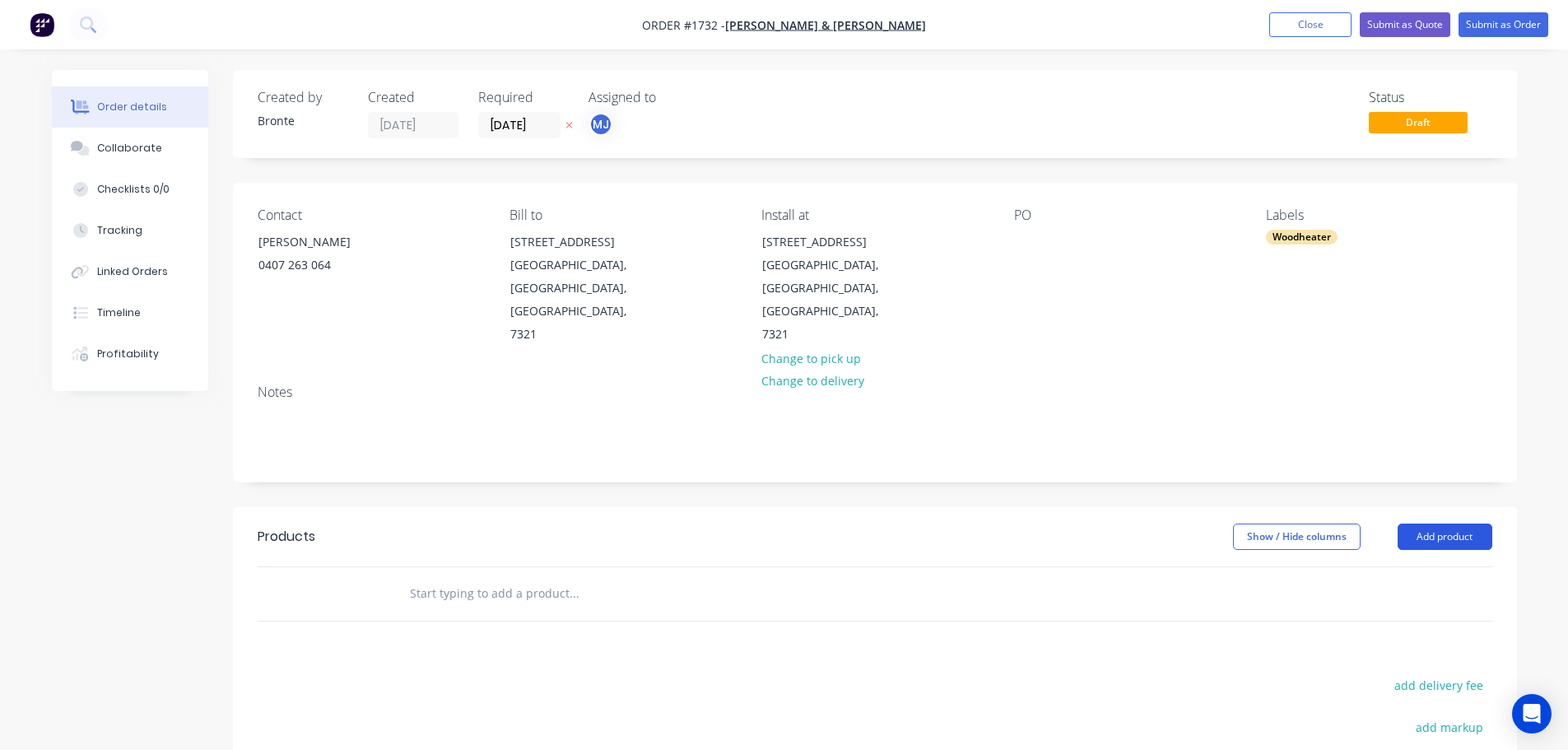
click at [1463, 523] on button "Add product" at bounding box center [1445, 536] width 95 height 27
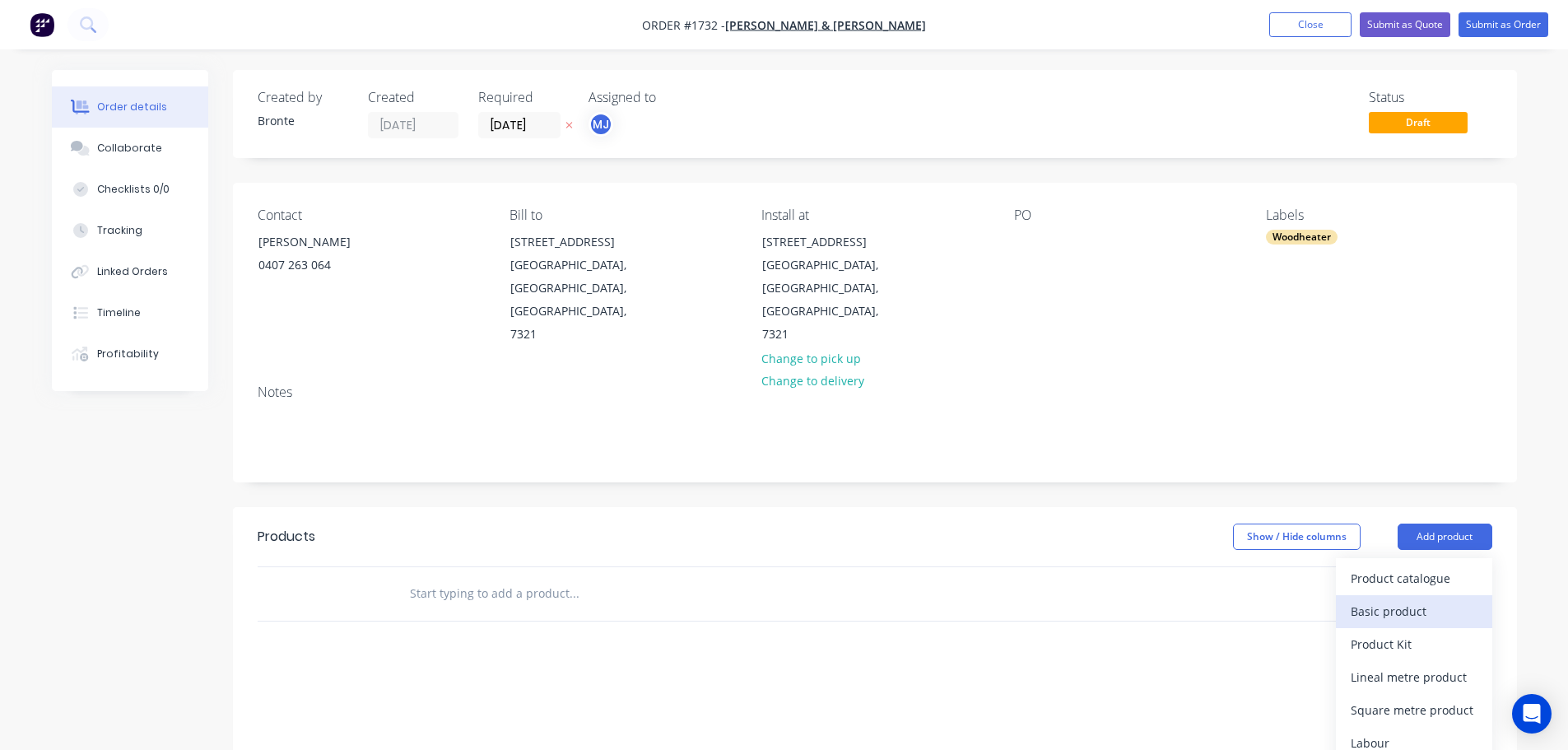
click at [1424, 599] on div "Basic product" at bounding box center [1414, 611] width 127 height 24
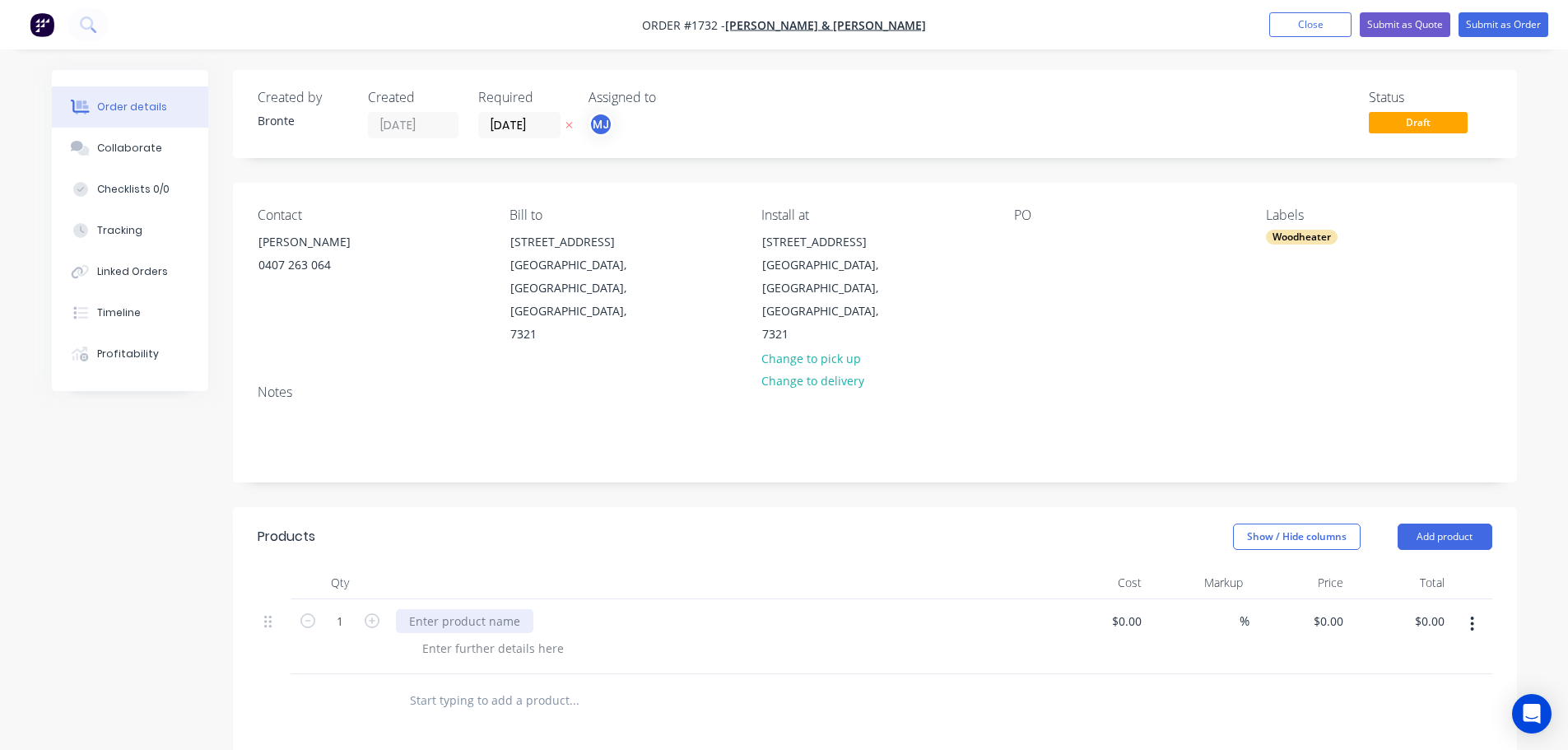
click at [489, 609] on div at bounding box center [464, 622] width 137 height 24
click at [573, 609] on div "Site Visit and Quote new woodheater install" at bounding box center [529, 622] width 267 height 24
click at [530, 636] on div at bounding box center [493, 648] width 168 height 24
click at [552, 636] on div at bounding box center [493, 648] width 168 height 24
click at [721, 523] on div "Show / Hide columns Add product" at bounding box center [1006, 536] width 972 height 27
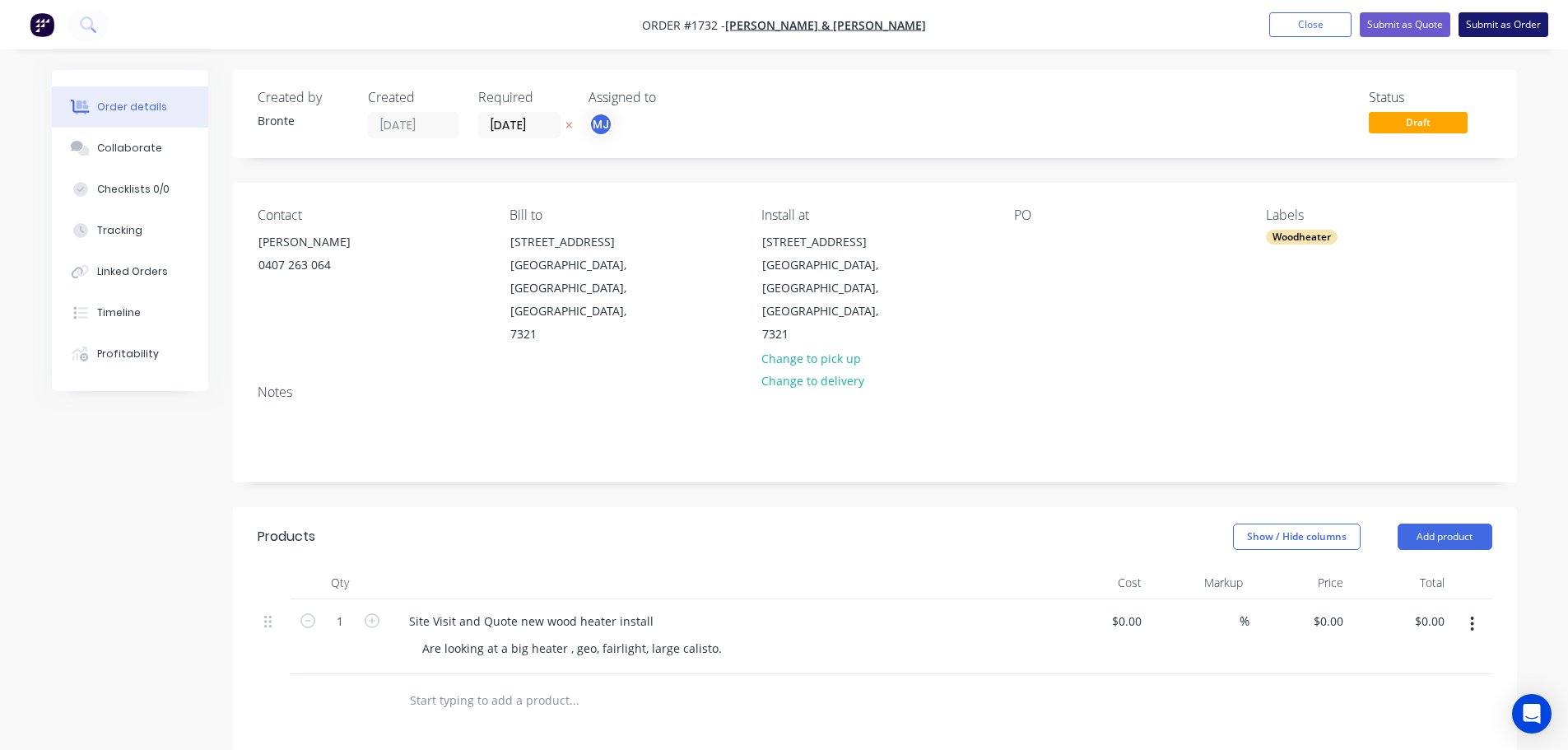
click at [1515, 26] on button "Submit as Order" at bounding box center [1503, 24] width 90 height 25
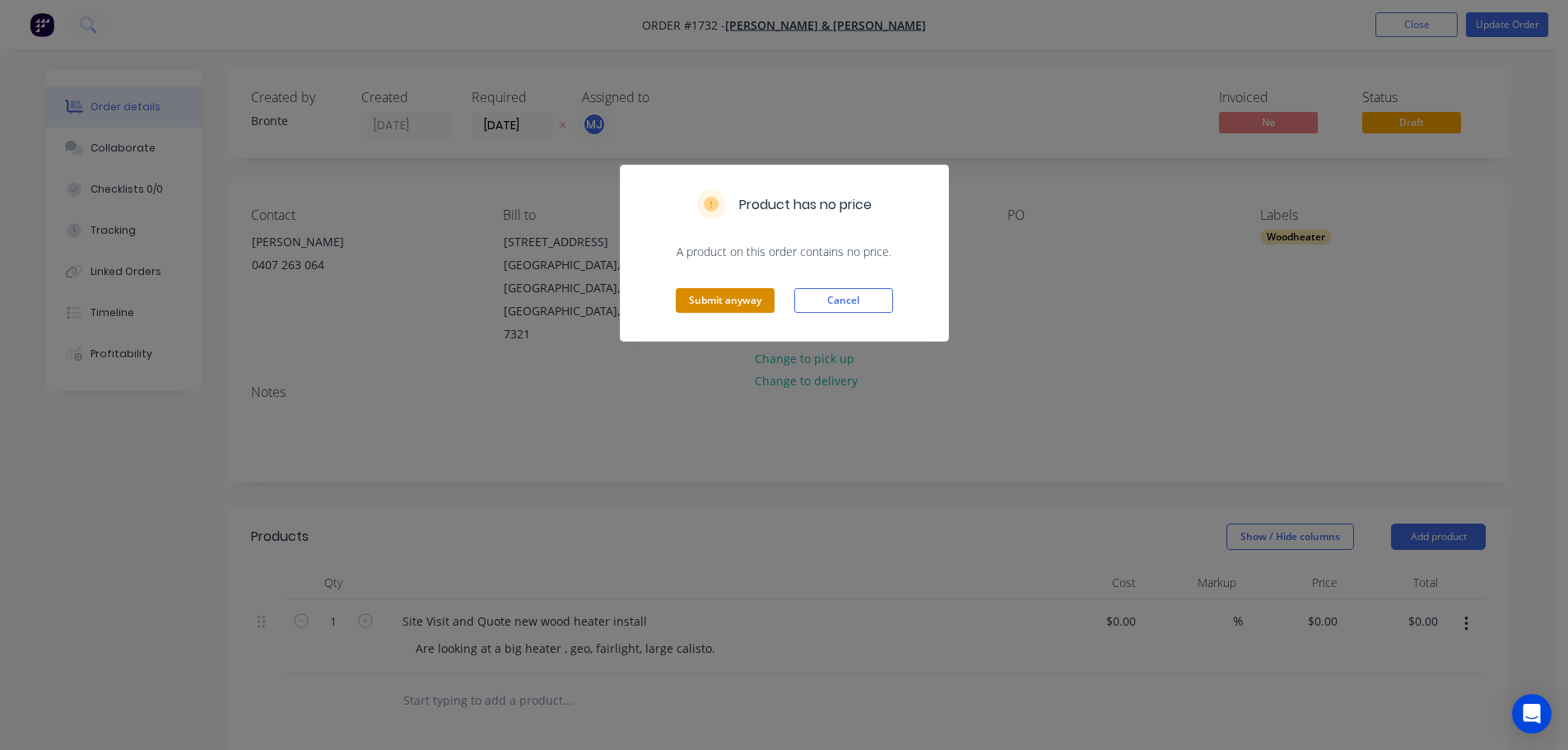
click at [742, 297] on button "Submit anyway" at bounding box center [725, 300] width 99 height 25
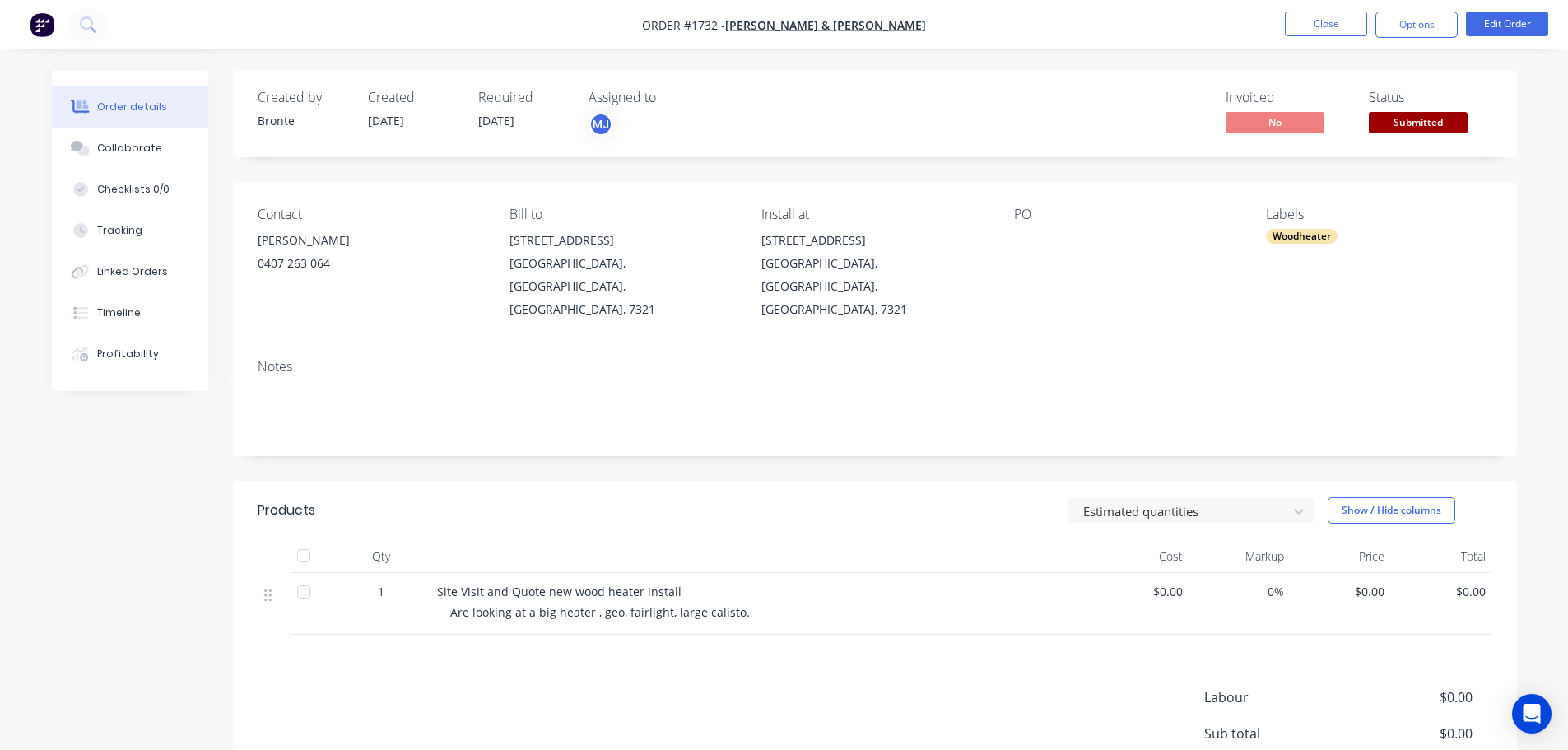
click at [1440, 130] on span "Submitted" at bounding box center [1418, 122] width 99 height 21
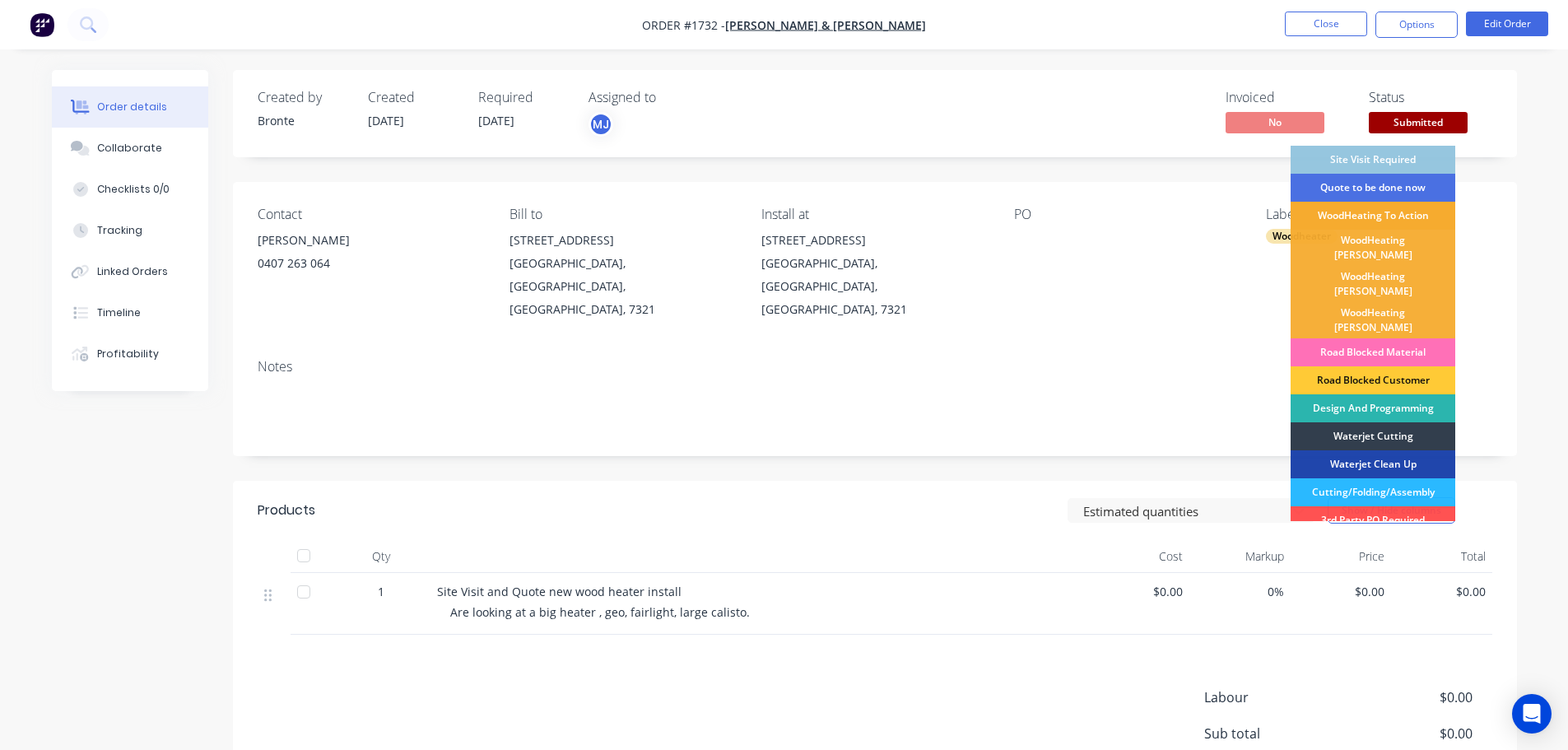
click at [1415, 216] on div "WoodHeating To Action" at bounding box center [1372, 216] width 165 height 28
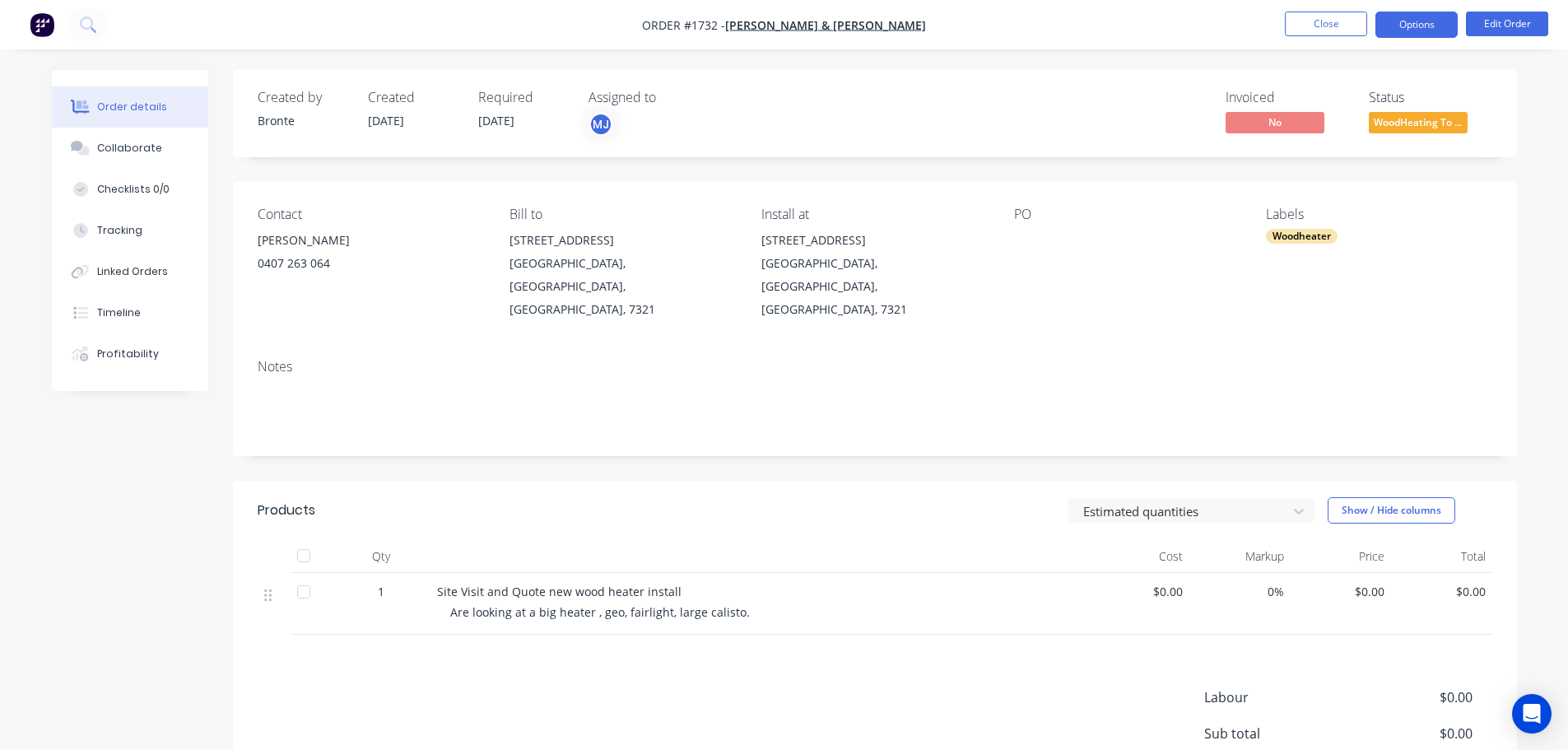
click at [1420, 25] on button "Options" at bounding box center [1416, 24] width 82 height 27
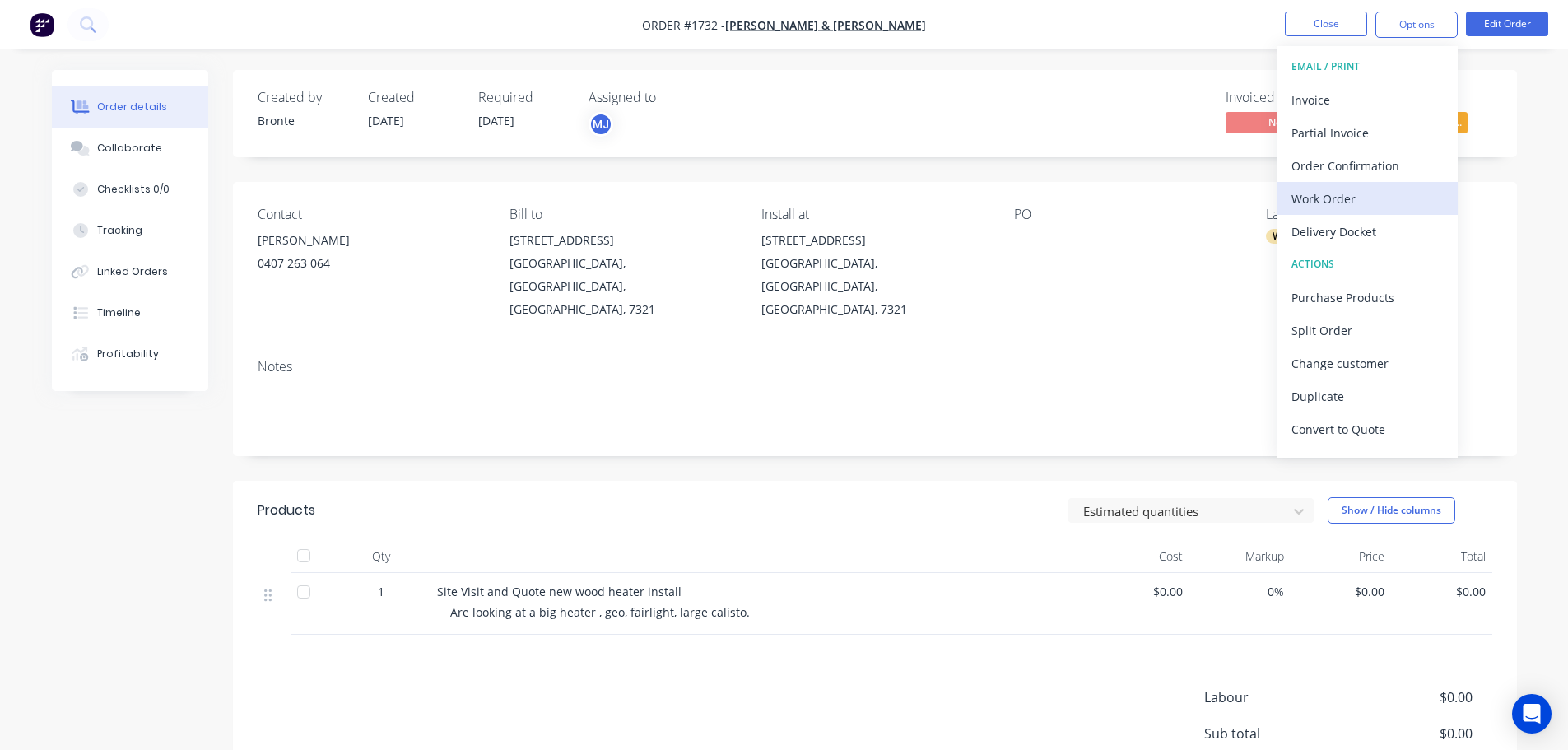
click at [1350, 208] on div "Work Order" at bounding box center [1367, 199] width 152 height 24
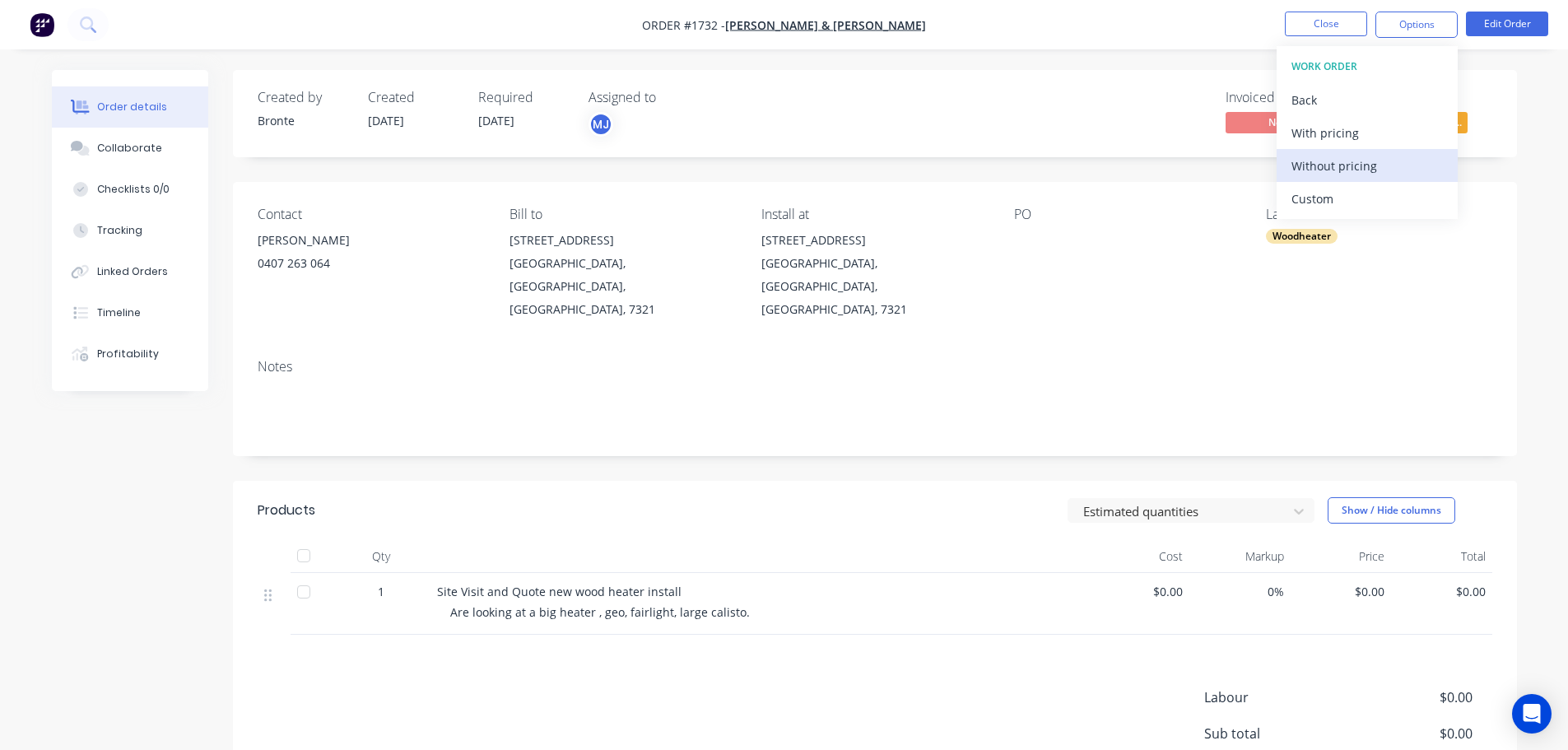
click at [1353, 171] on div "Without pricing" at bounding box center [1367, 166] width 152 height 24
click at [1027, 116] on div "Invoiced No Status WoodHeating To ..." at bounding box center [1123, 113] width 740 height 47
